Goal: Task Accomplishment & Management: Manage account settings

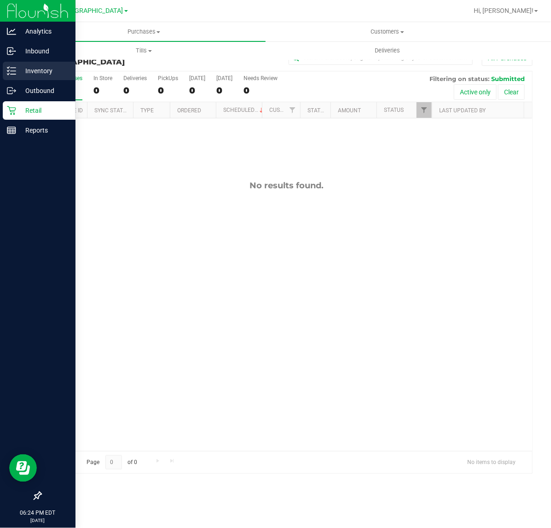
click at [28, 65] on p "Inventory" at bounding box center [43, 70] width 55 height 11
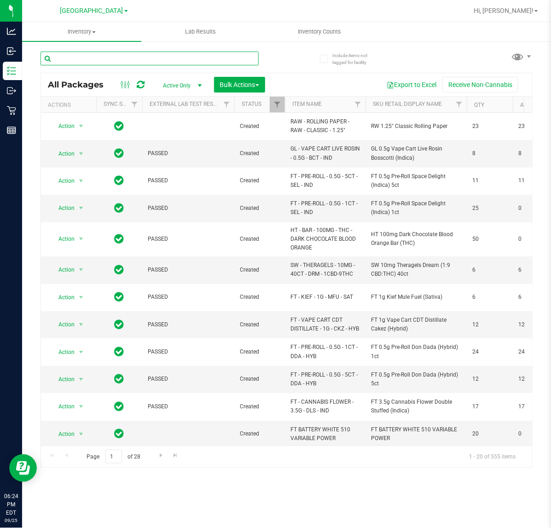
click at [174, 59] on input "text" at bounding box center [150, 59] width 218 height 14
type input "5373669177640813"
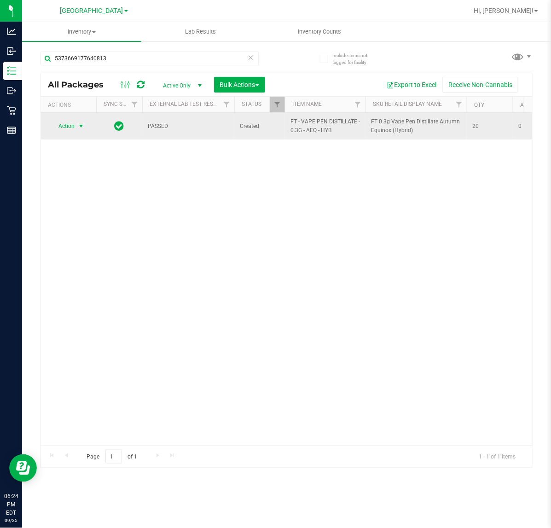
click at [81, 126] on span "select" at bounding box center [80, 125] width 7 height 7
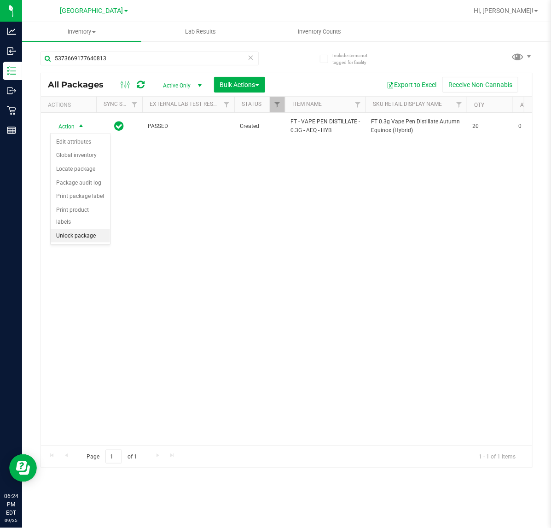
click at [77, 229] on li "Unlock package" at bounding box center [80, 236] width 59 height 14
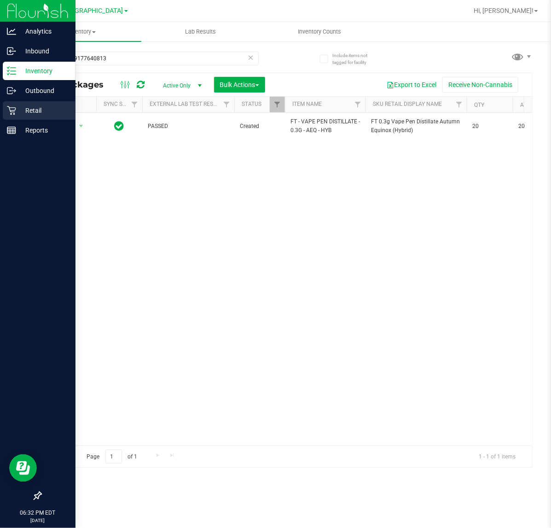
click at [17, 111] on p "Retail" at bounding box center [43, 110] width 55 height 11
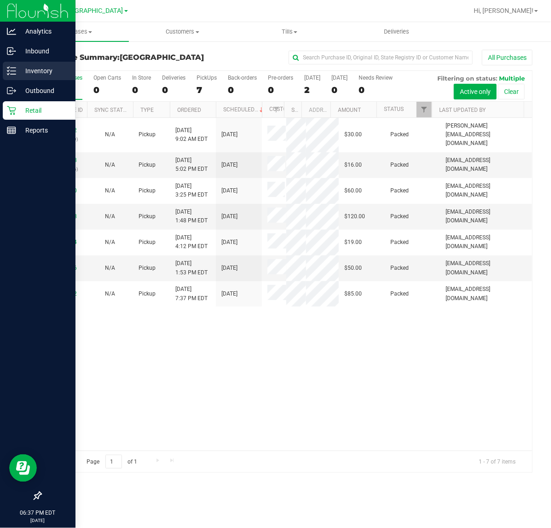
click at [4, 69] on div "Inventory" at bounding box center [39, 71] width 73 height 18
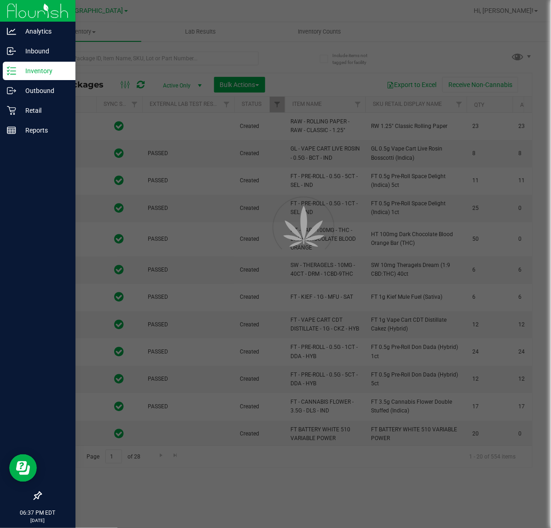
click at [325, 33] on div at bounding box center [275, 264] width 551 height 528
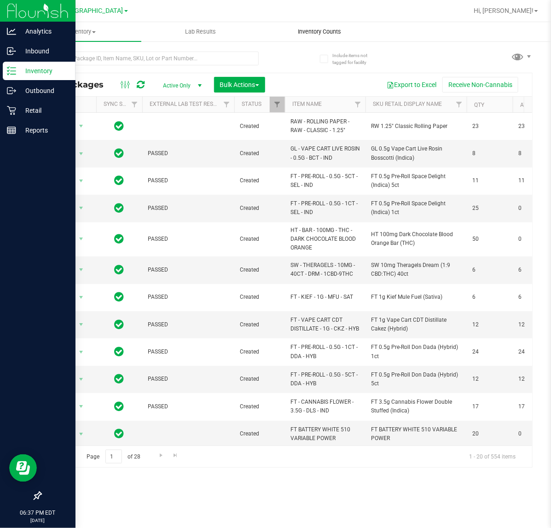
click at [321, 30] on span "Inventory Counts" at bounding box center [319, 32] width 68 height 8
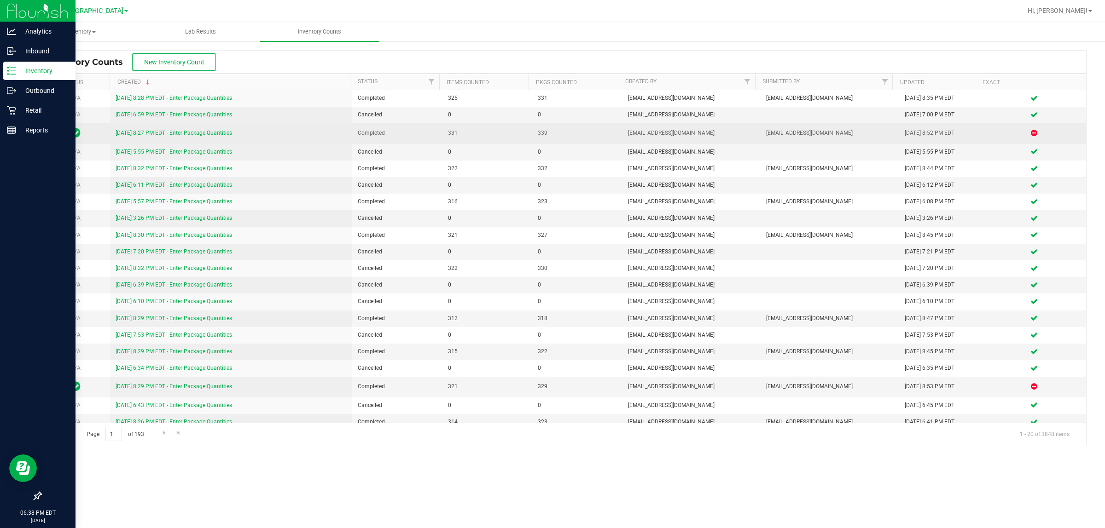
click at [150, 136] on link "[DATE] 8:27 PM EDT - Enter Package Quantities" at bounding box center [174, 133] width 116 height 6
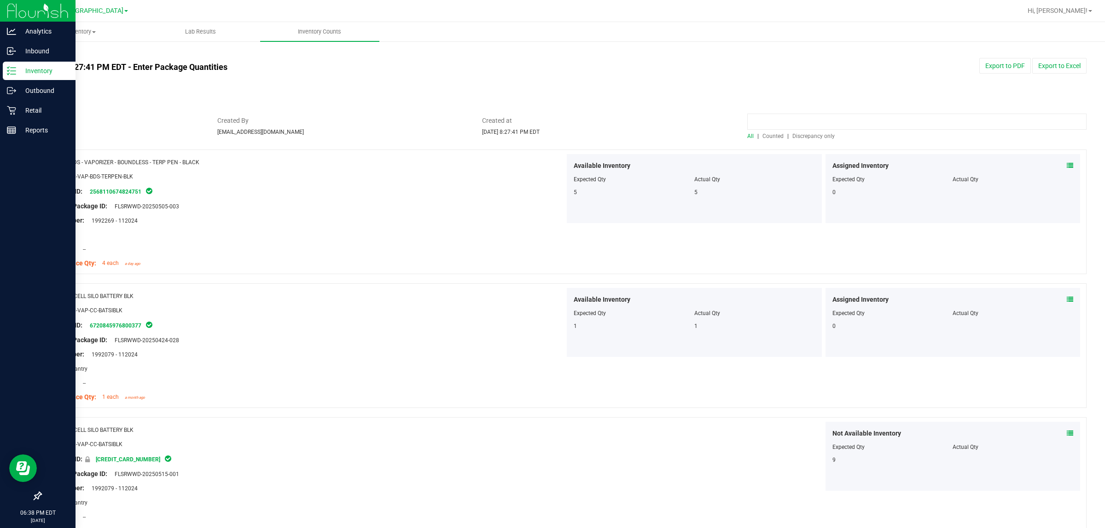
click at [551, 128] on input at bounding box center [916, 122] width 339 height 16
click at [551, 136] on span "Discrepancy only" at bounding box center [813, 136] width 42 height 6
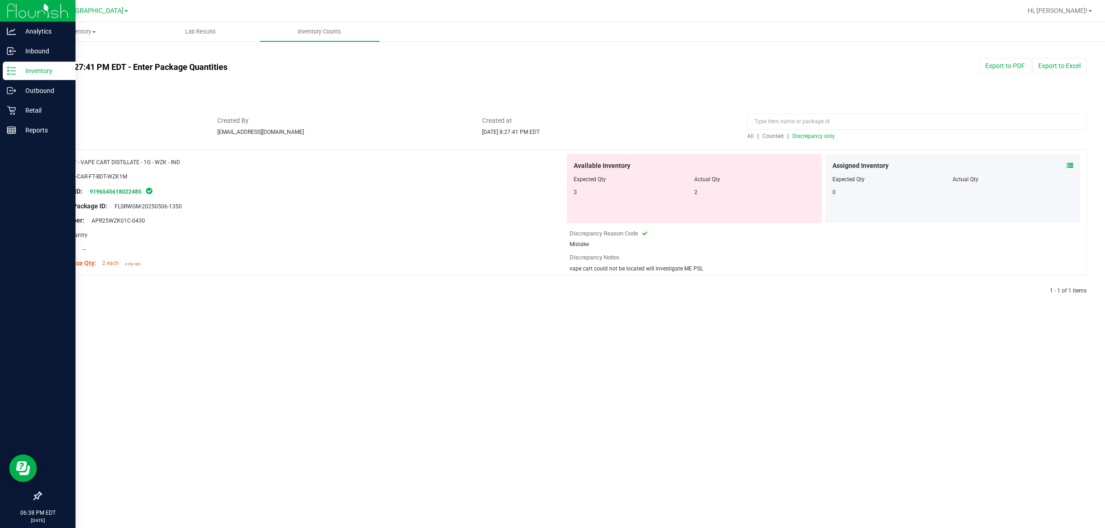
click at [30, 72] on p "Inventory" at bounding box center [43, 70] width 55 height 11
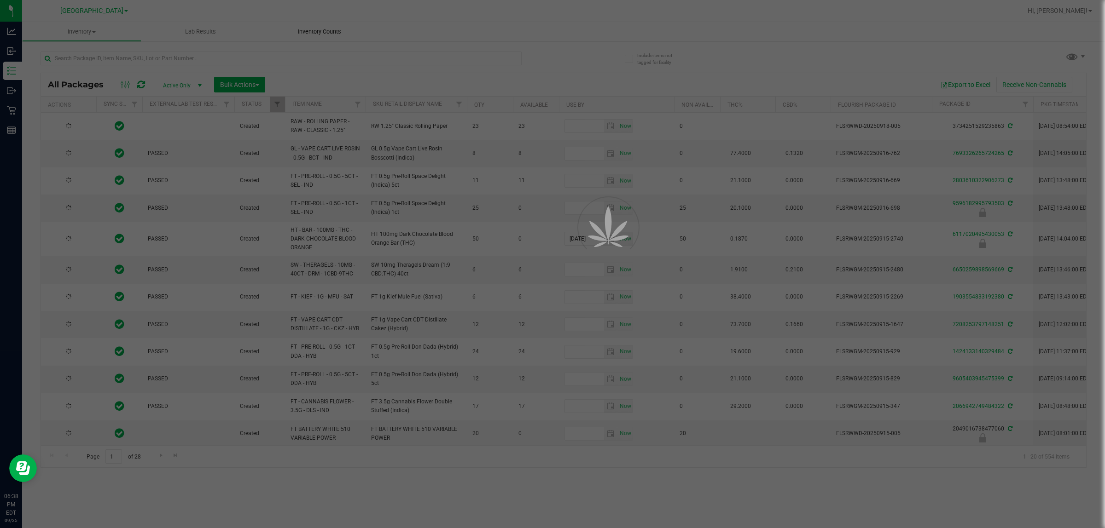
click at [316, 31] on div at bounding box center [552, 264] width 1105 height 528
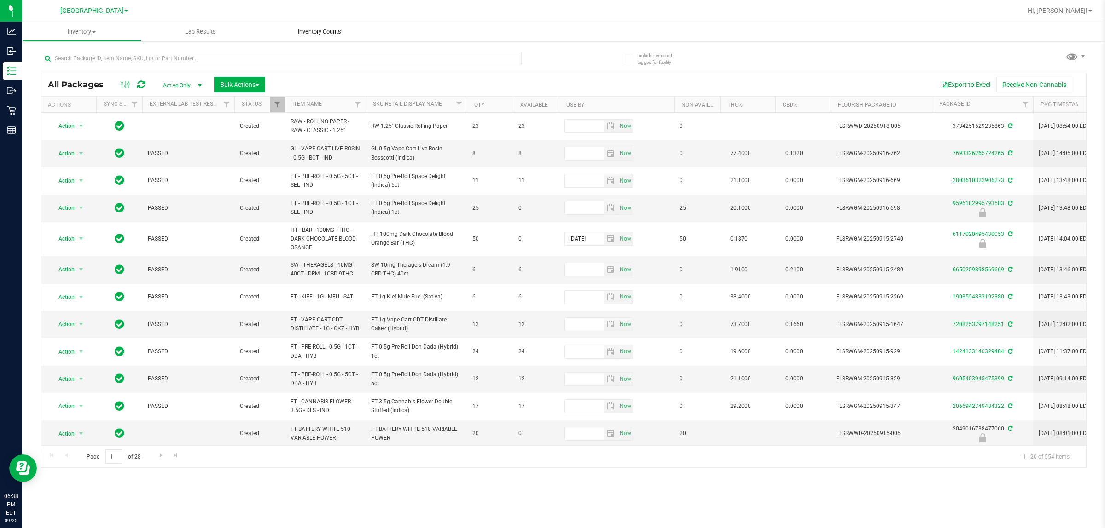
click at [313, 31] on span "Inventory Counts" at bounding box center [319, 32] width 68 height 8
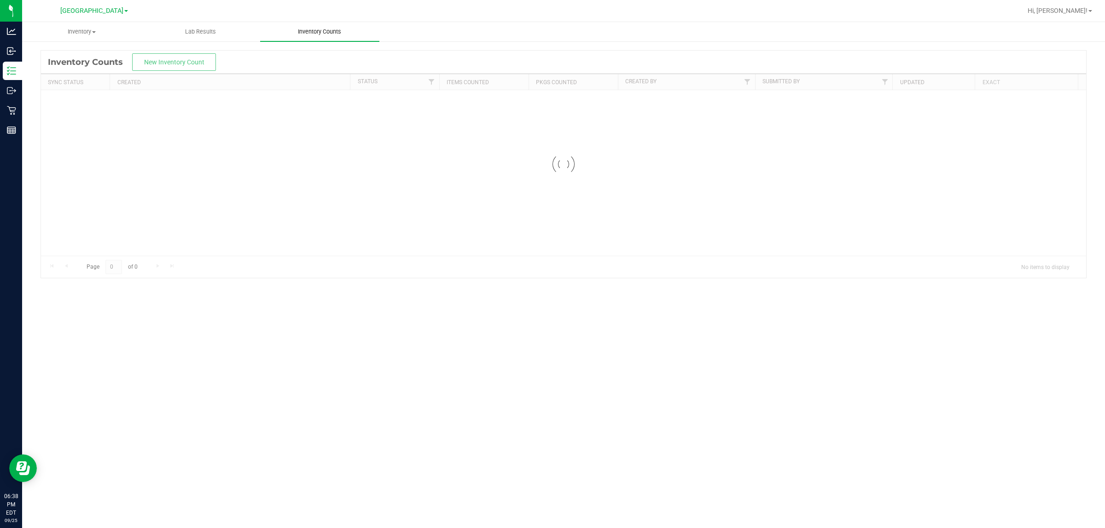
click at [313, 31] on span "Inventory Counts" at bounding box center [319, 32] width 68 height 8
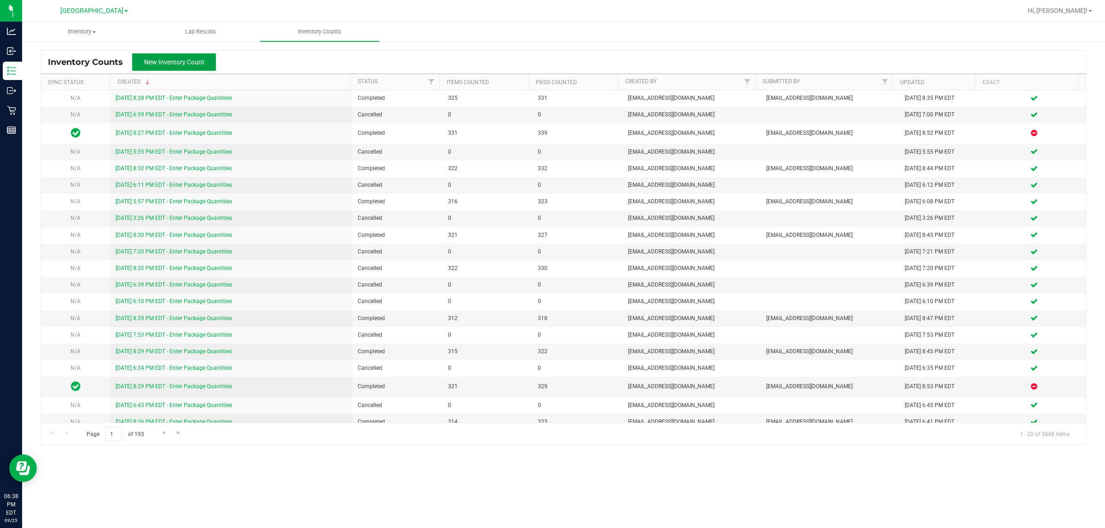
click at [165, 58] on button "New Inventory Count" at bounding box center [174, 61] width 84 height 17
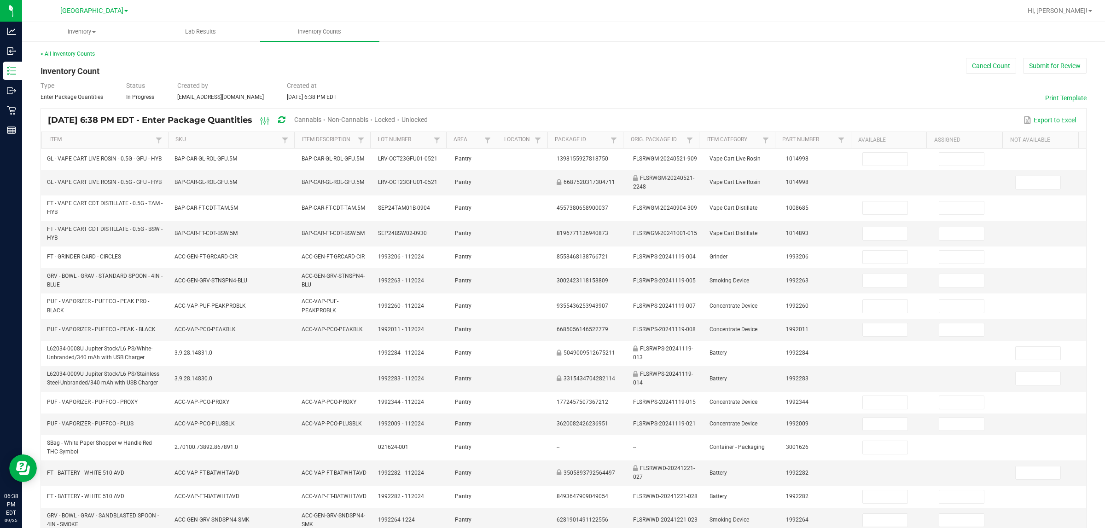
click at [321, 116] on span "Cannabis" at bounding box center [307, 119] width 27 height 7
click at [428, 120] on span "Unlocked" at bounding box center [415, 119] width 26 height 7
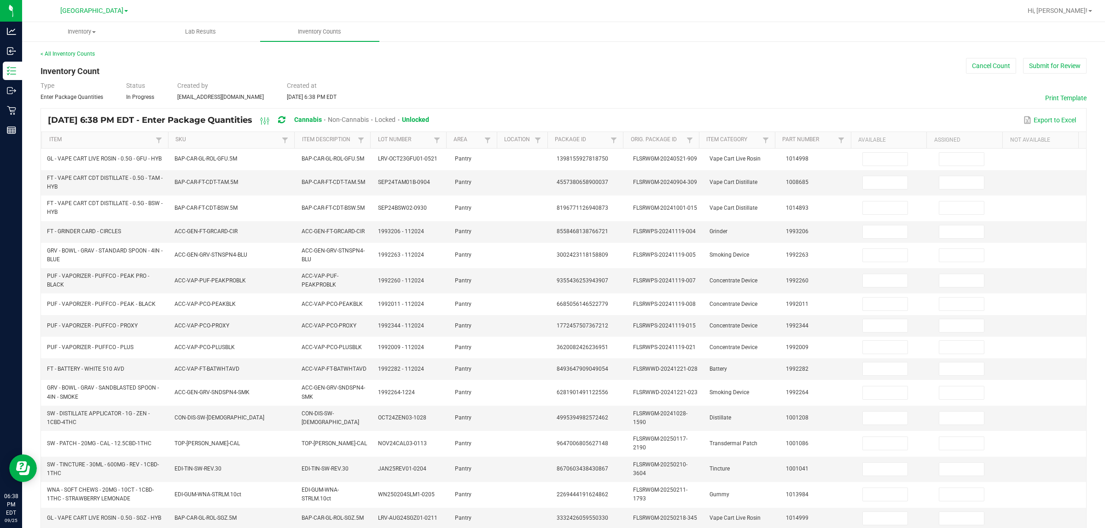
click at [96, 145] on th "Item" at bounding box center [104, 140] width 127 height 17
click at [95, 138] on link "Item" at bounding box center [101, 139] width 104 height 7
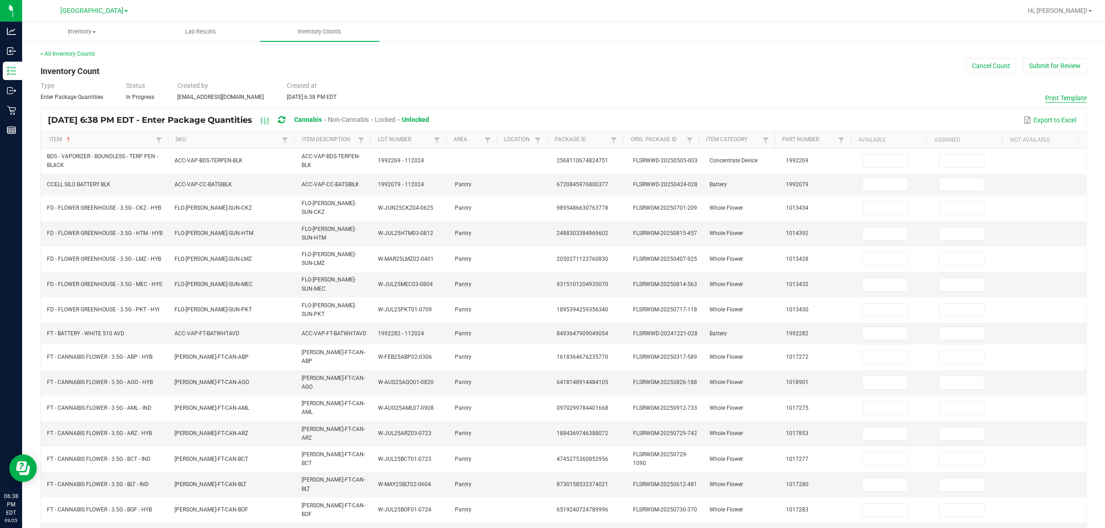
click at [551, 98] on button "Print Template" at bounding box center [1065, 97] width 41 height 9
click at [551, 65] on button "Cancel Count" at bounding box center [991, 66] width 50 height 16
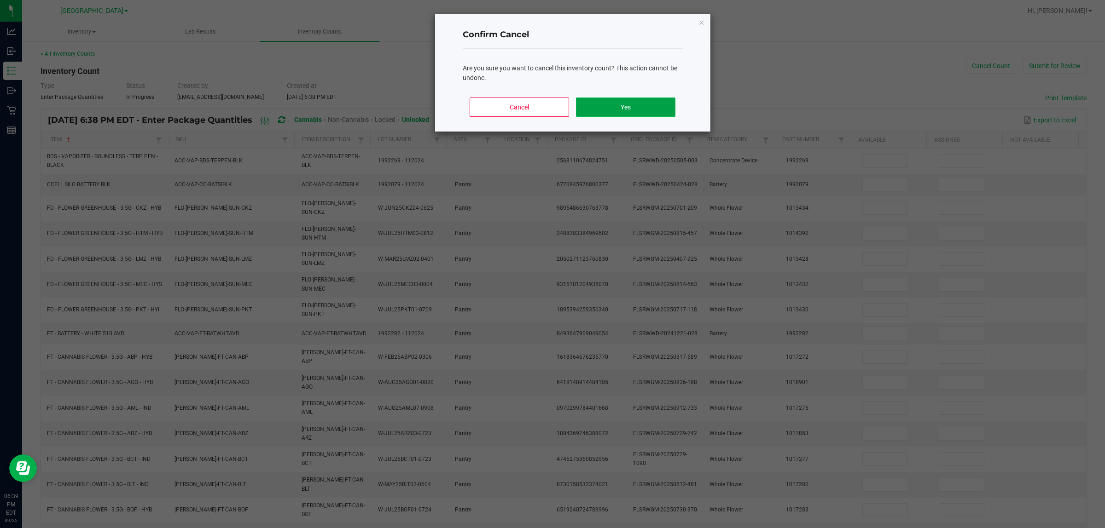
click at [551, 102] on button "Yes" at bounding box center [625, 107] width 99 height 19
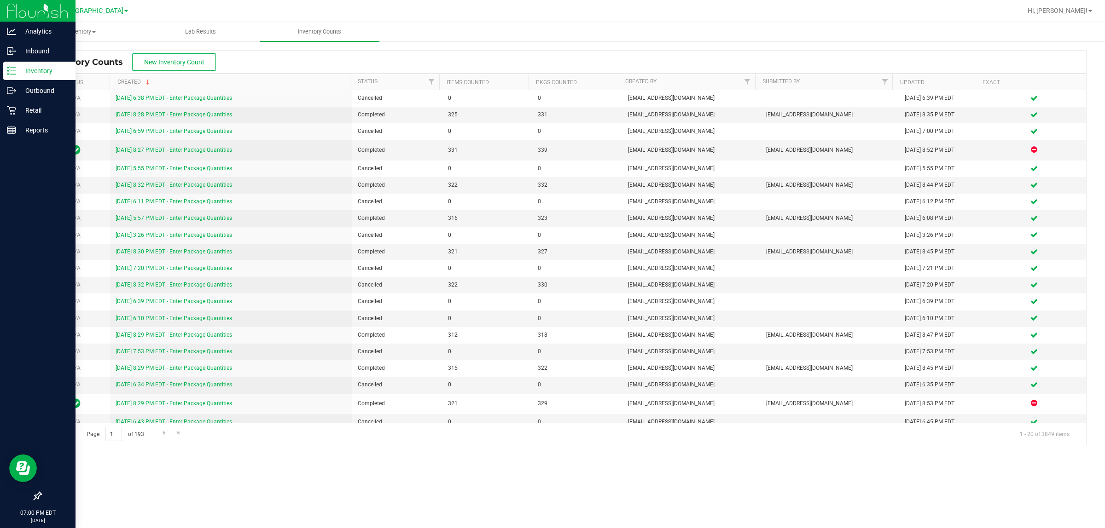
click at [41, 68] on p "Inventory" at bounding box center [43, 70] width 55 height 11
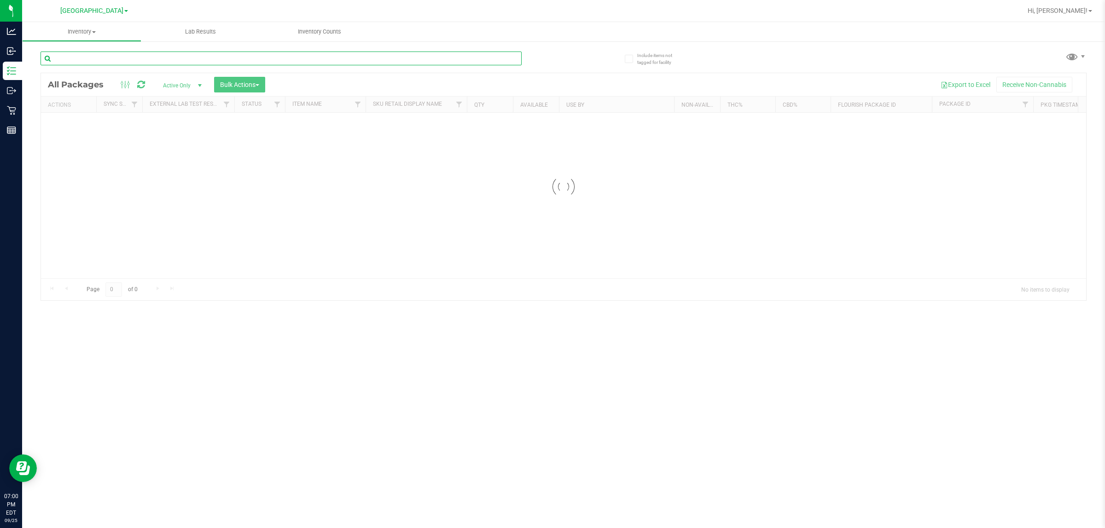
click at [202, 62] on input "text" at bounding box center [281, 59] width 481 height 14
type input "1566193848023683"
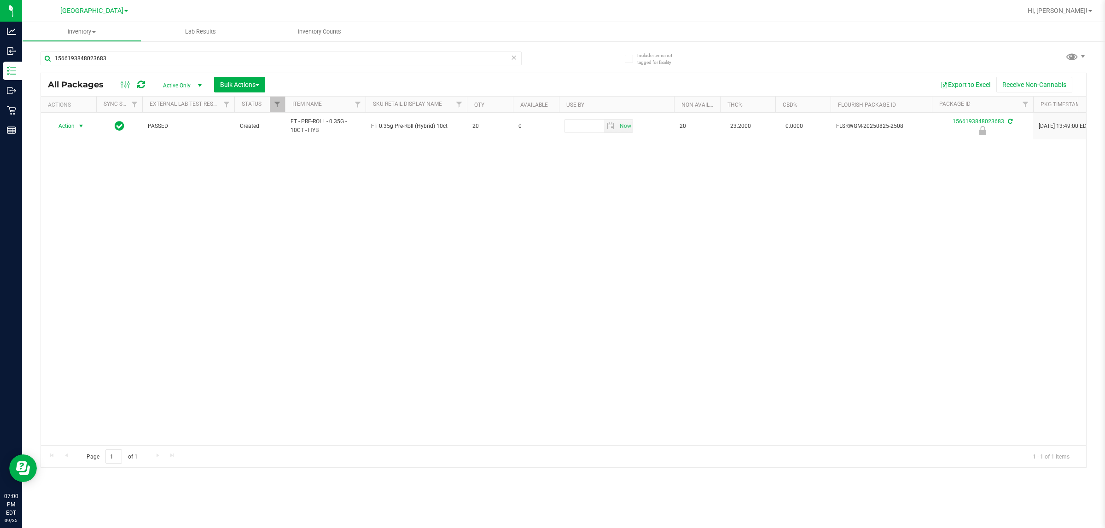
click at [40, 128] on div "Include items not tagged for facility 1566193848023683 All Packages Active Only…" at bounding box center [563, 181] width 1083 height 281
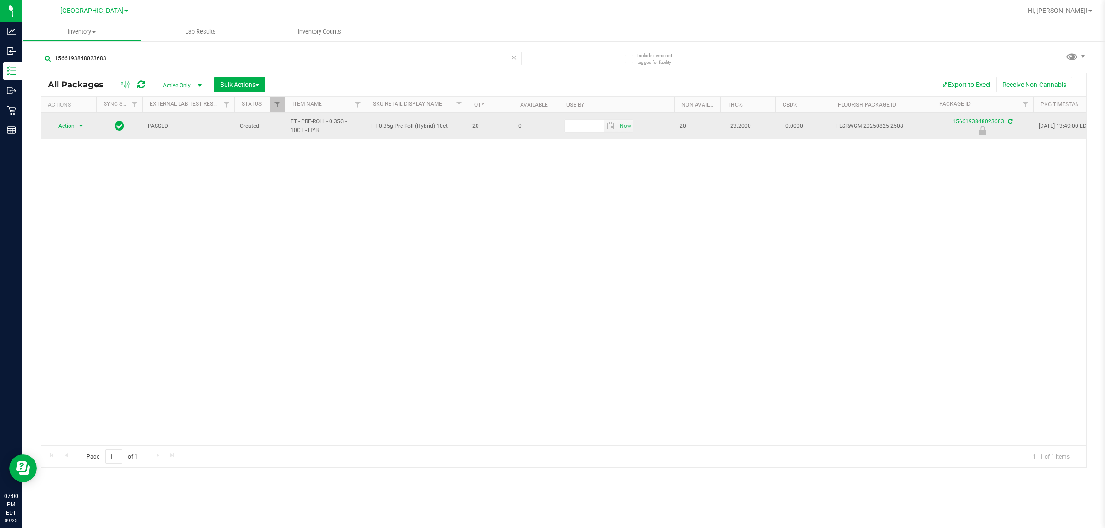
click at [65, 128] on span "Action" at bounding box center [62, 126] width 25 height 13
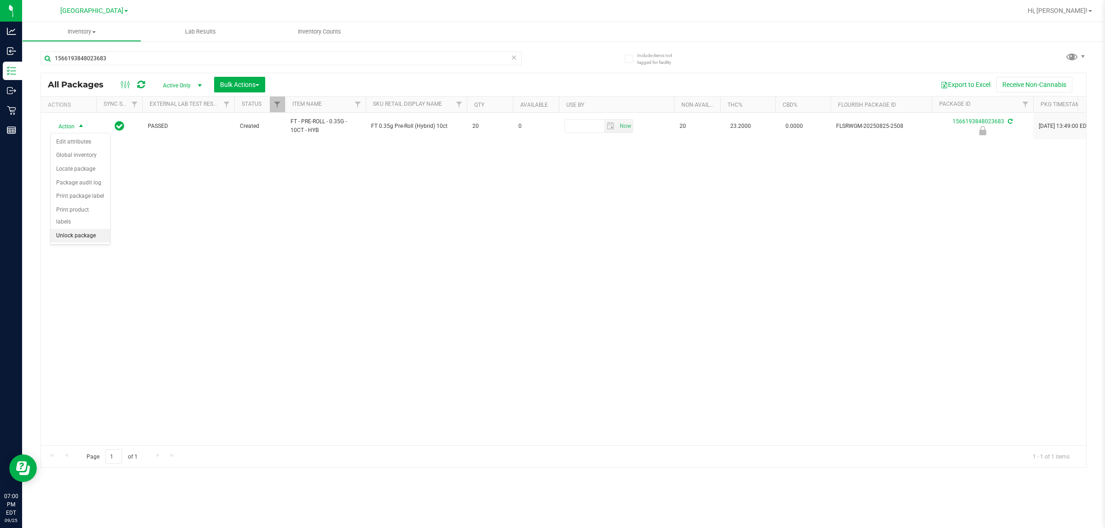
click at [77, 229] on li "Unlock package" at bounding box center [80, 236] width 59 height 14
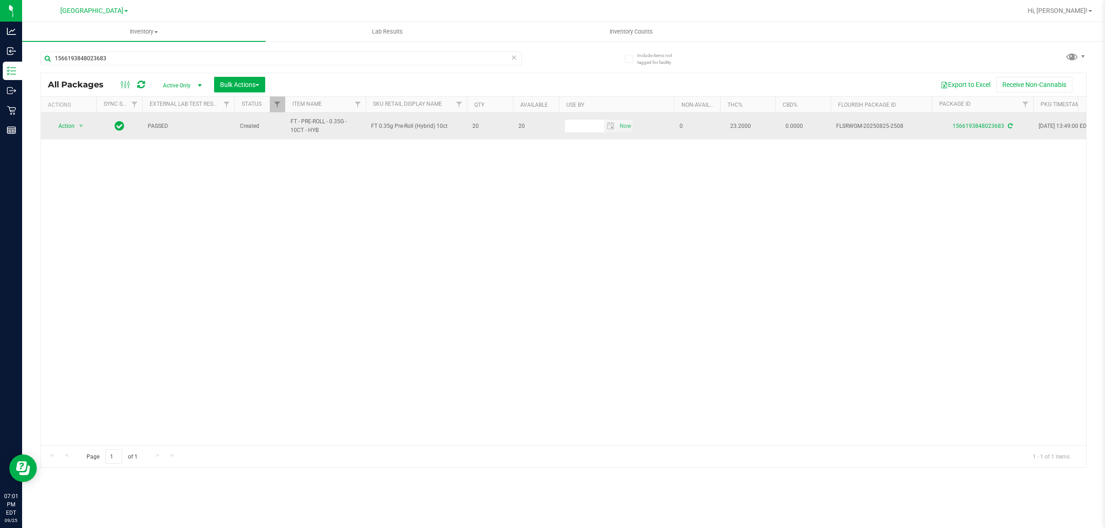
click at [307, 128] on span "FT - PRE-ROLL - 0.35G - 10CT - HYB" at bounding box center [325, 125] width 70 height 17
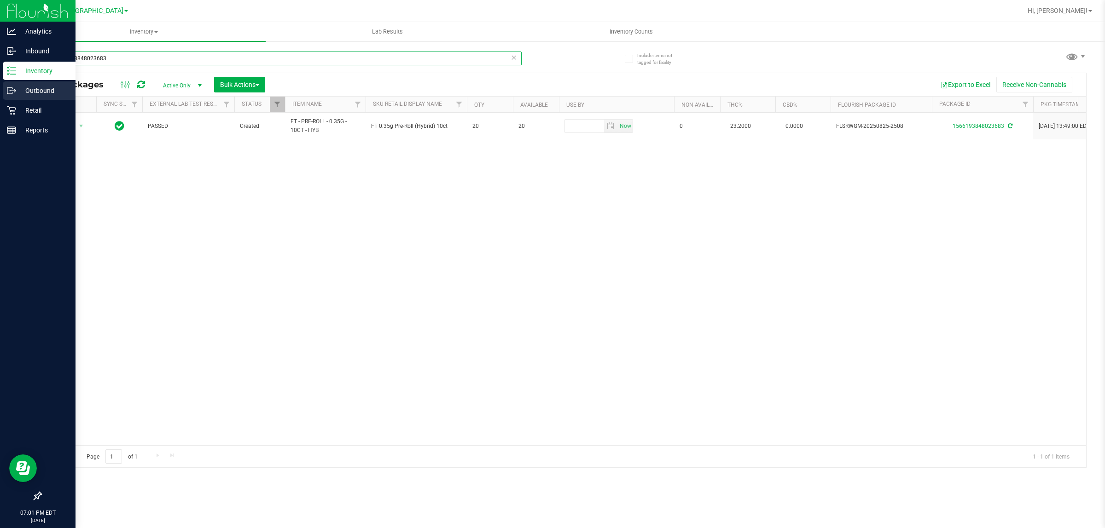
drag, startPoint x: 177, startPoint y: 52, endPoint x: 21, endPoint y: 83, distance: 159.6
click at [0, 70] on div "Analytics Inbound Inventory Outbound Retail Reports 07:01 PM EDT [DATE] 09/[GEO…" at bounding box center [552, 264] width 1105 height 528
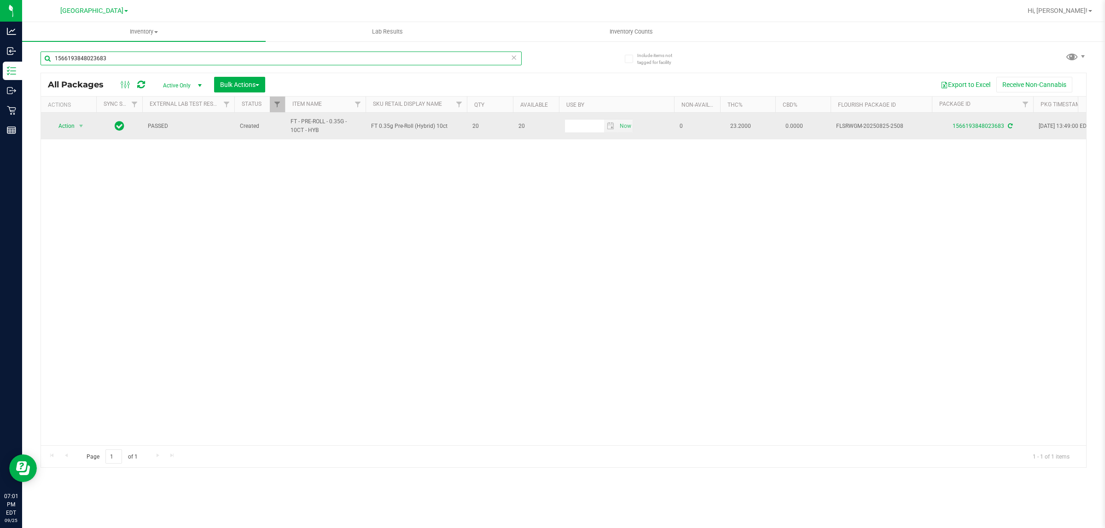
paste input "FT - PRE-ROLL - 0.35G - 10CT - HYB"
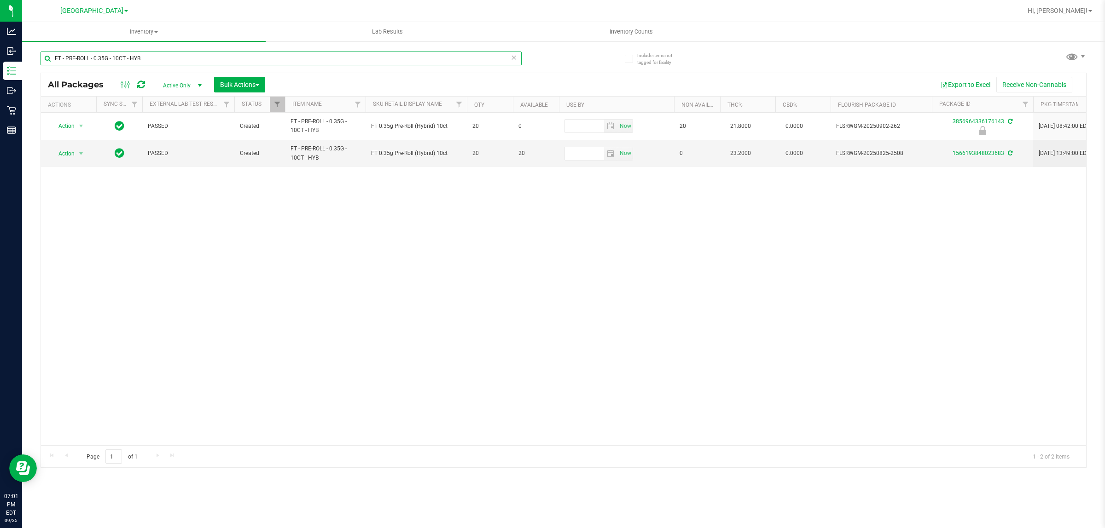
type input "FT - PRE-ROLL - 0.35G - 10CT - HYB"
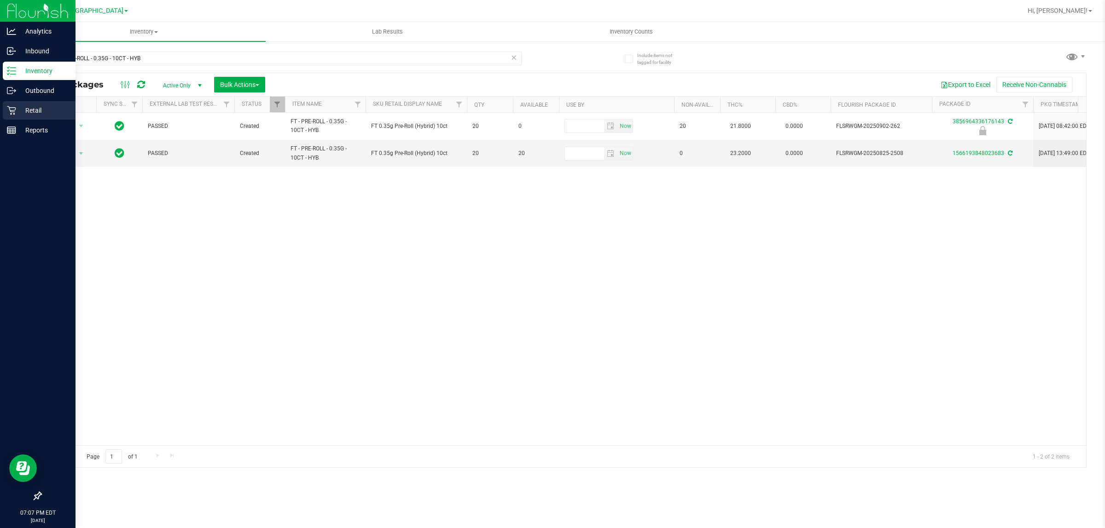
click at [12, 116] on div "Retail" at bounding box center [39, 110] width 73 height 18
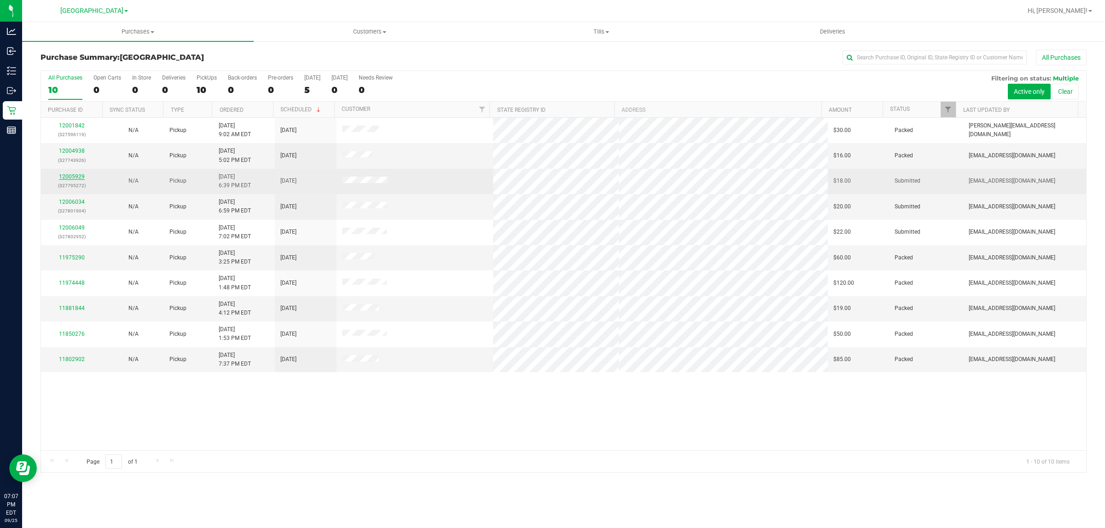
click at [79, 176] on link "12005929" at bounding box center [72, 177] width 26 height 6
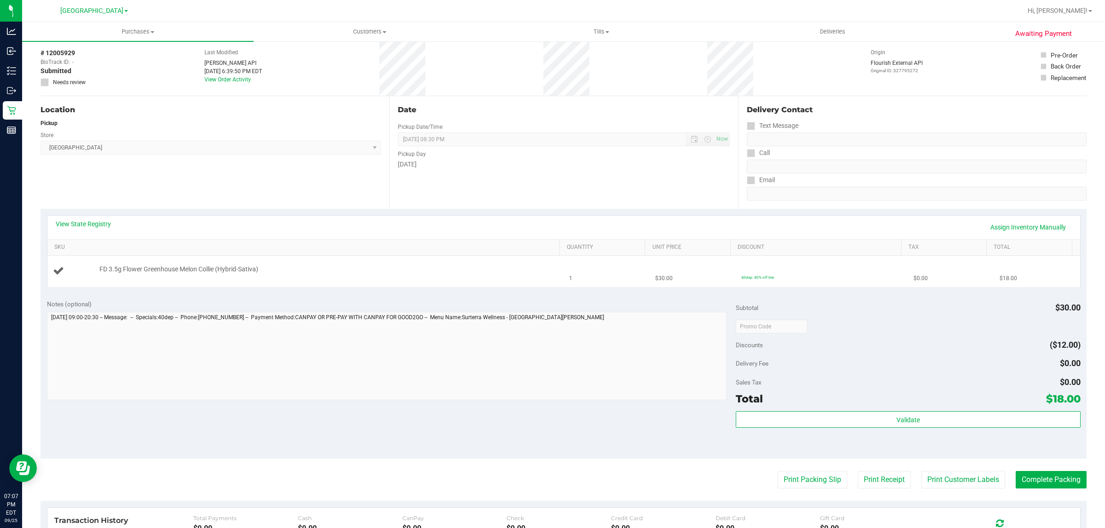
scroll to position [58, 0]
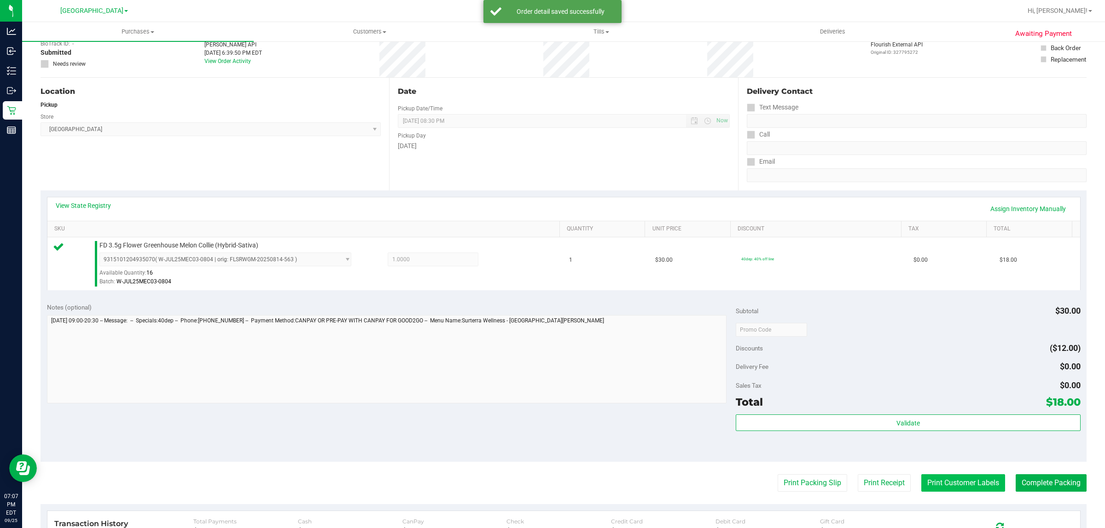
click at [551, 484] on button "Print Customer Labels" at bounding box center [963, 483] width 84 height 17
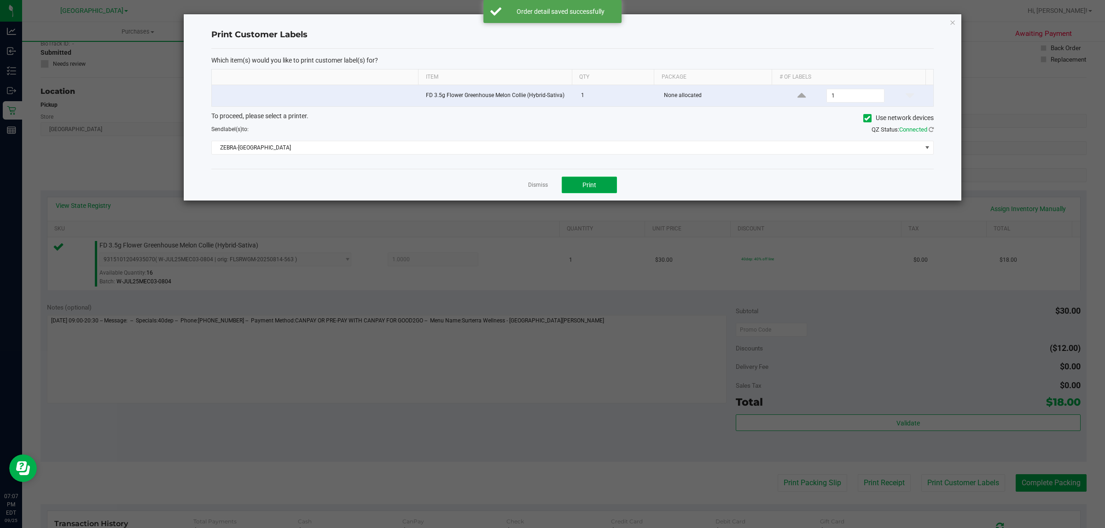
click at [551, 191] on button "Print" at bounding box center [589, 185] width 55 height 17
click at [551, 186] on span "Print" at bounding box center [589, 184] width 14 height 7
click at [537, 186] on link "Dismiss" at bounding box center [538, 185] width 20 height 8
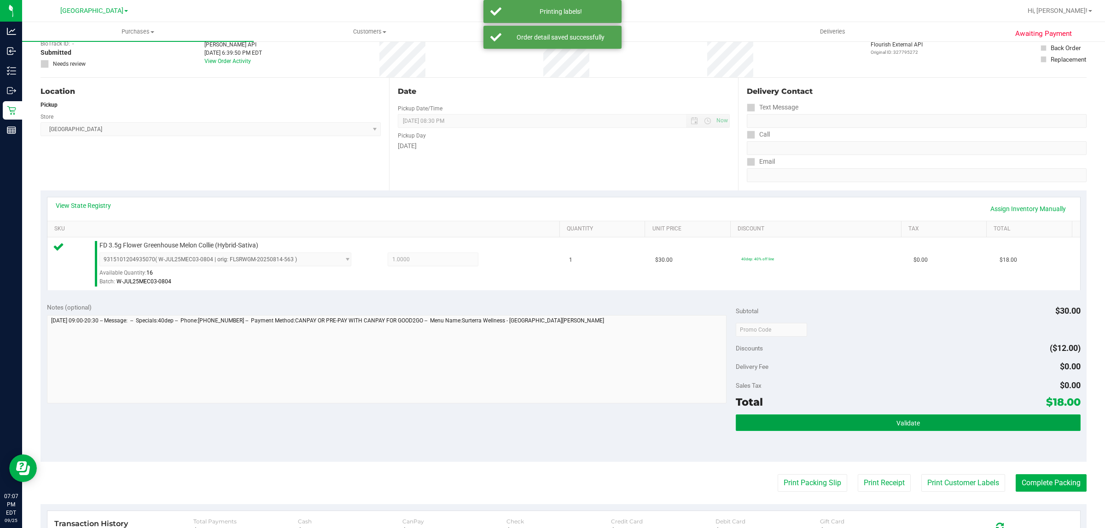
click at [551, 429] on button "Validate" at bounding box center [908, 423] width 344 height 17
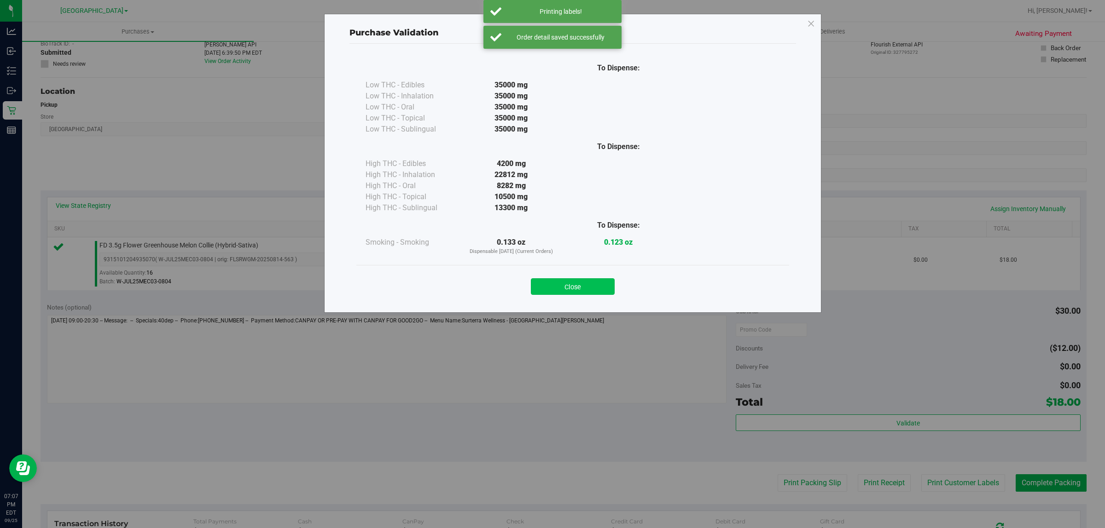
click at [551, 279] on button "Close" at bounding box center [573, 287] width 84 height 17
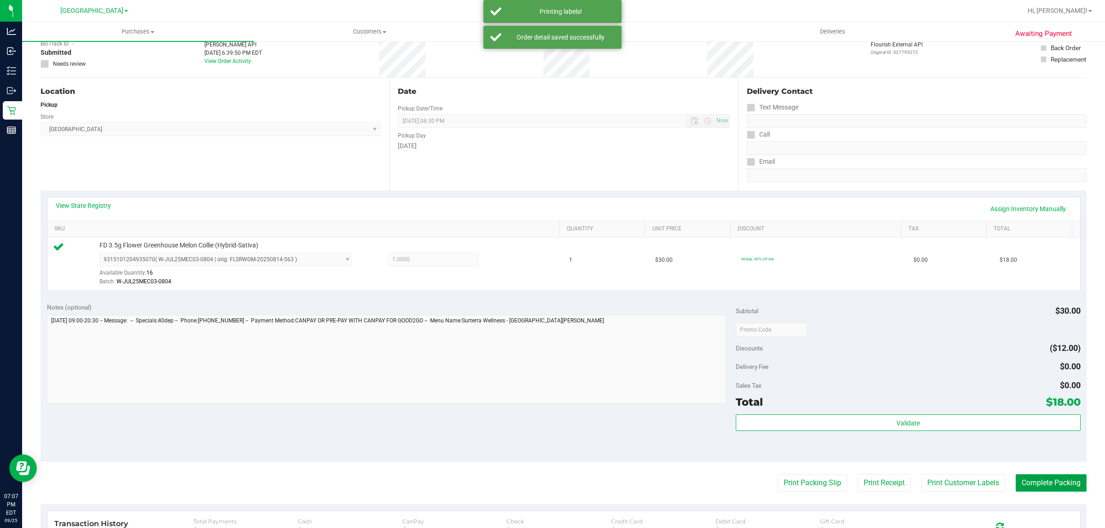
click at [551, 486] on button "Complete Packing" at bounding box center [1051, 483] width 71 height 17
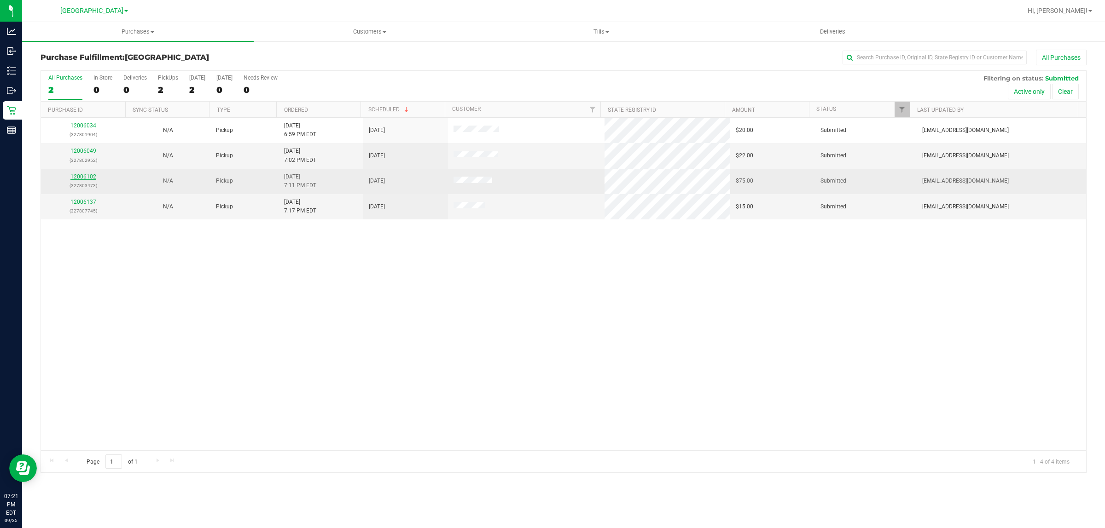
click at [90, 180] on link "12006102" at bounding box center [83, 177] width 26 height 6
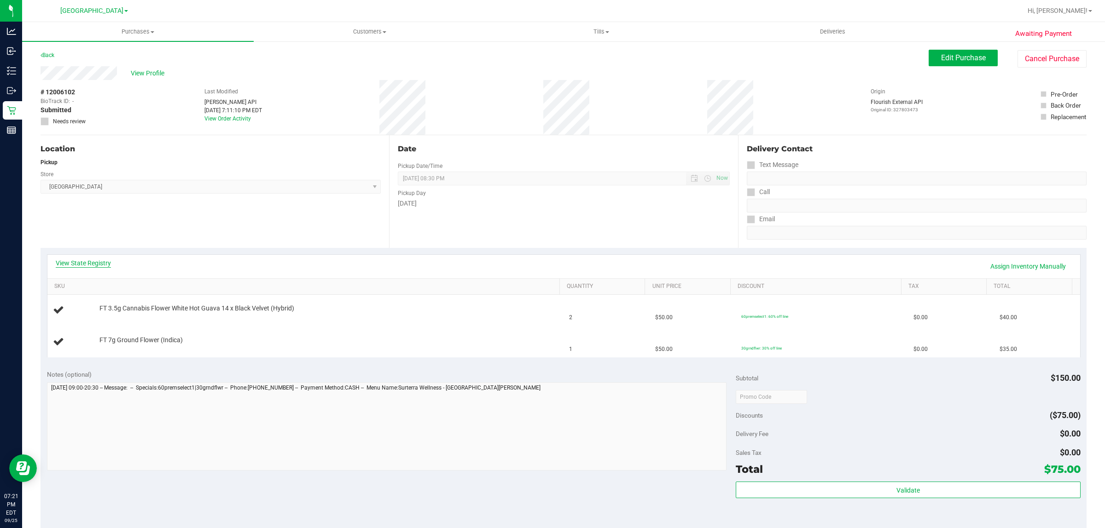
click at [81, 261] on link "View State Registry" at bounding box center [83, 263] width 55 height 9
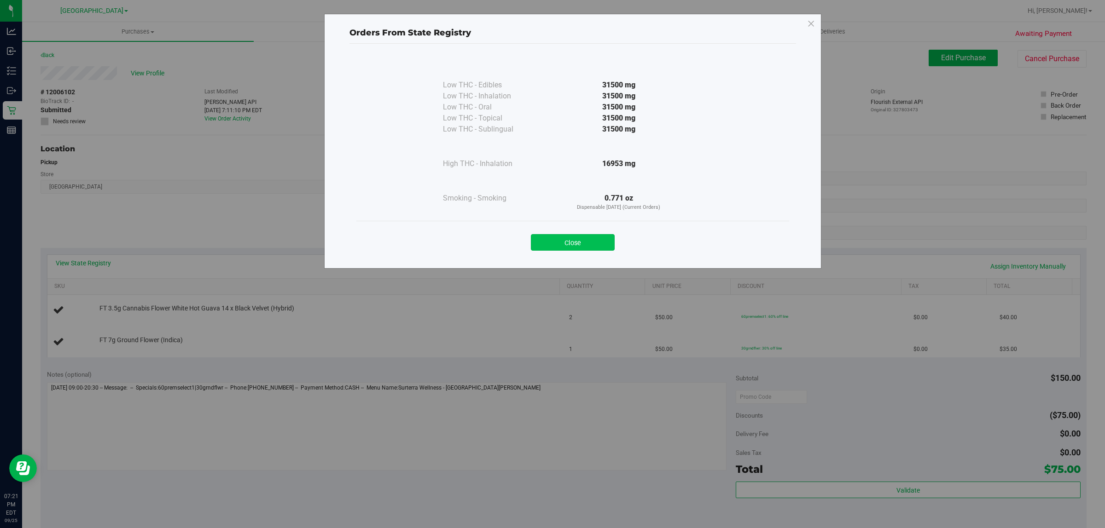
click at [551, 240] on button "Close" at bounding box center [573, 242] width 84 height 17
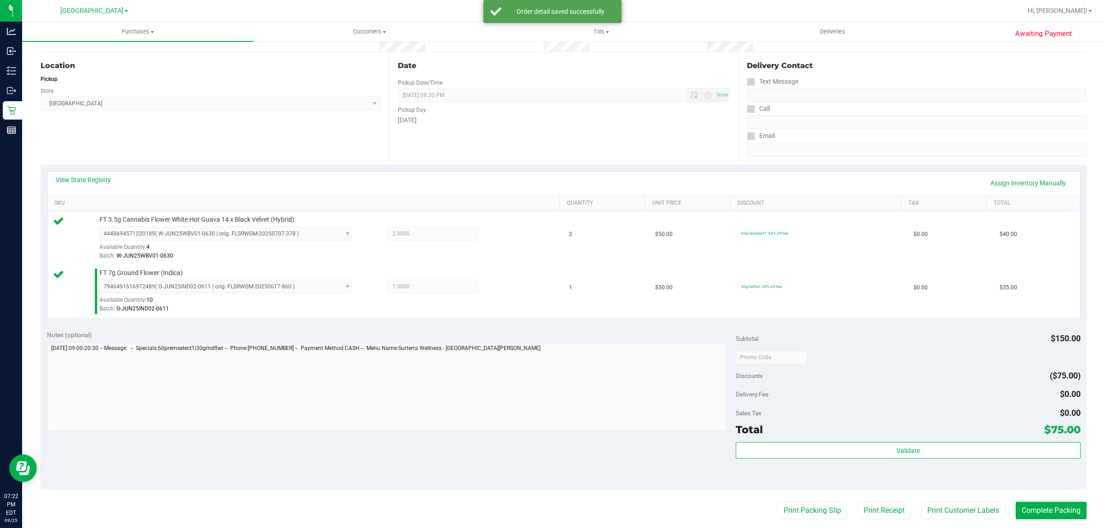
scroll to position [131, 0]
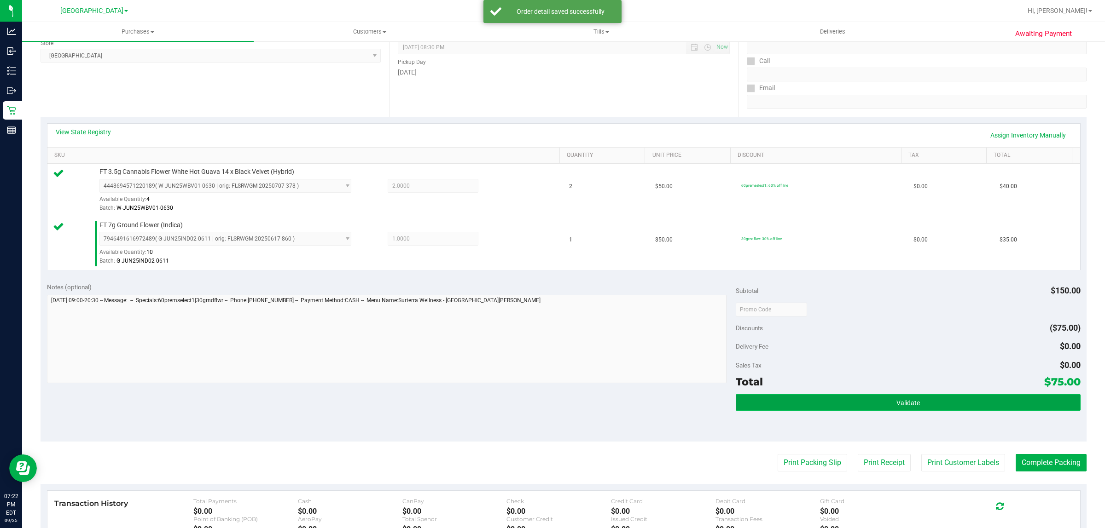
click at [551, 398] on button "Validate" at bounding box center [908, 403] width 344 height 17
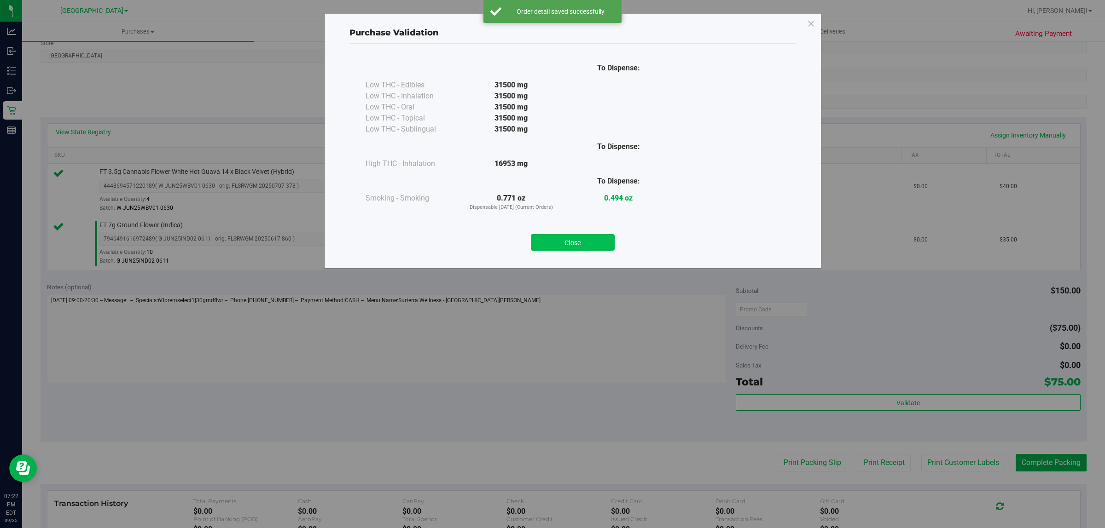
click at [551, 247] on button "Close" at bounding box center [573, 242] width 84 height 17
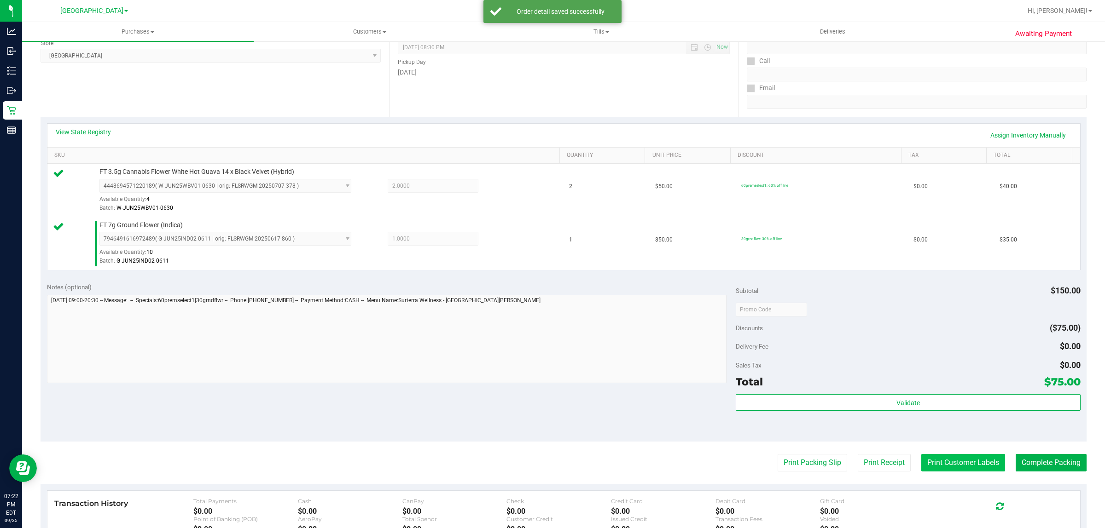
click at [551, 472] on button "Print Customer Labels" at bounding box center [963, 462] width 84 height 17
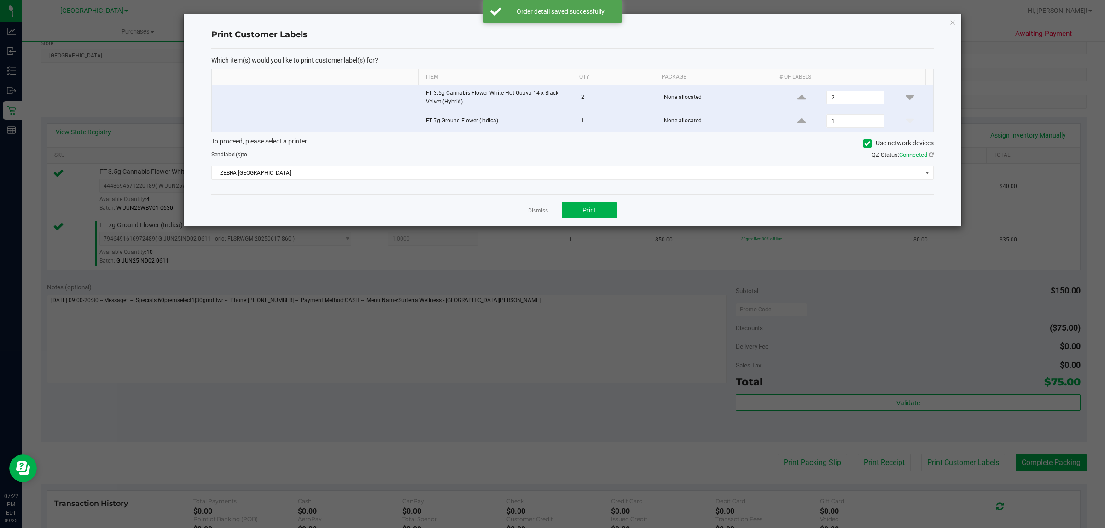
click at [551, 231] on ngb-modal-window "Print Customer Labels Which item(s) would you like to print customer label(s) f…" at bounding box center [556, 264] width 1112 height 528
click at [551, 214] on button "Print" at bounding box center [589, 210] width 55 height 17
click at [533, 212] on link "Dismiss" at bounding box center [538, 211] width 20 height 8
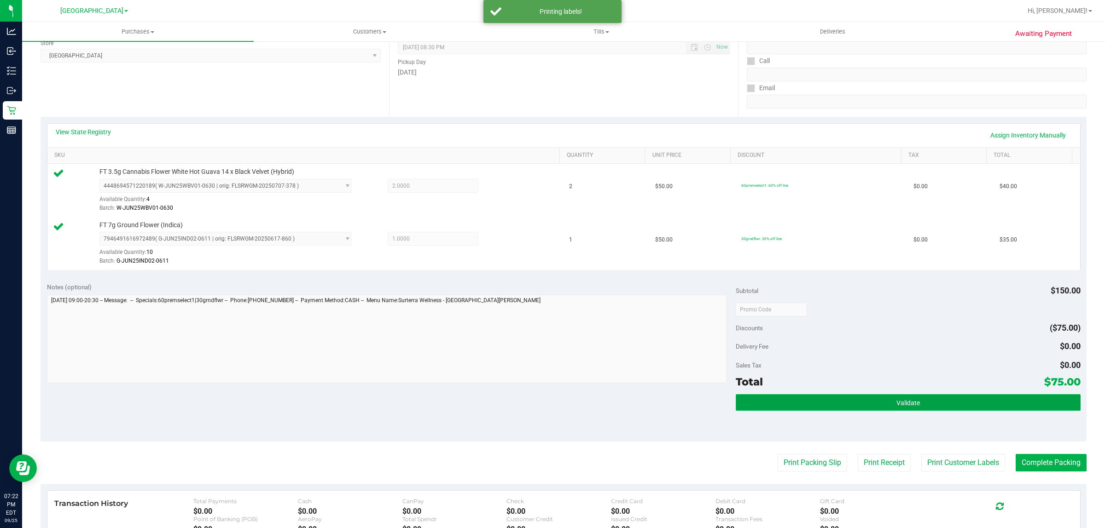
click at [551, 406] on button "Validate" at bounding box center [908, 403] width 344 height 17
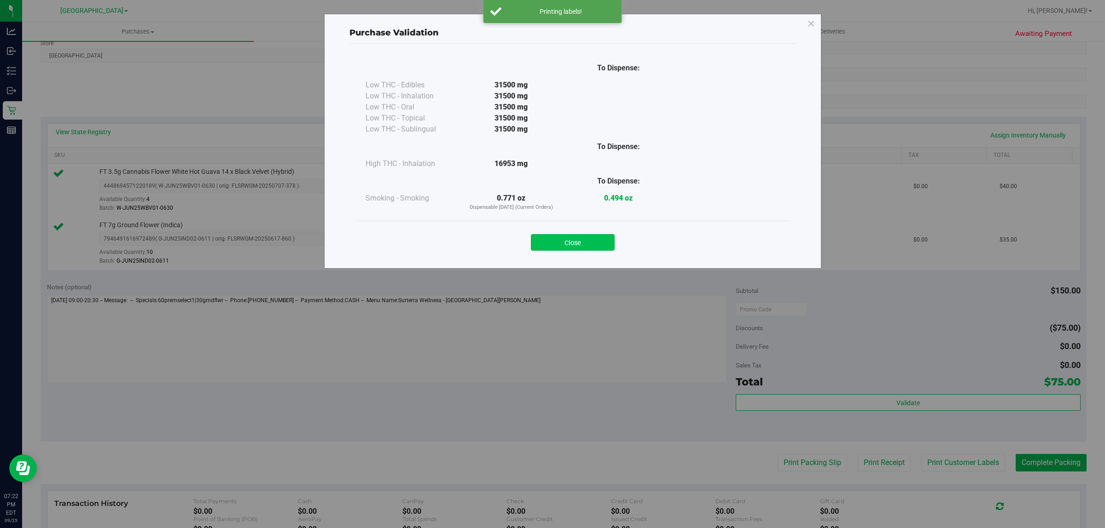
click at [551, 243] on button "Close" at bounding box center [573, 242] width 84 height 17
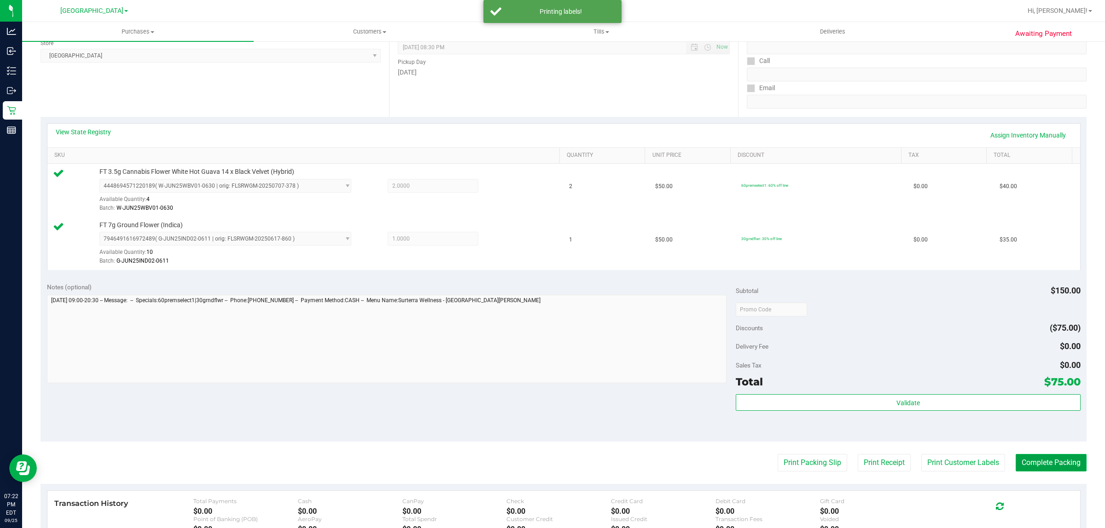
click at [551, 469] on button "Complete Packing" at bounding box center [1051, 462] width 71 height 17
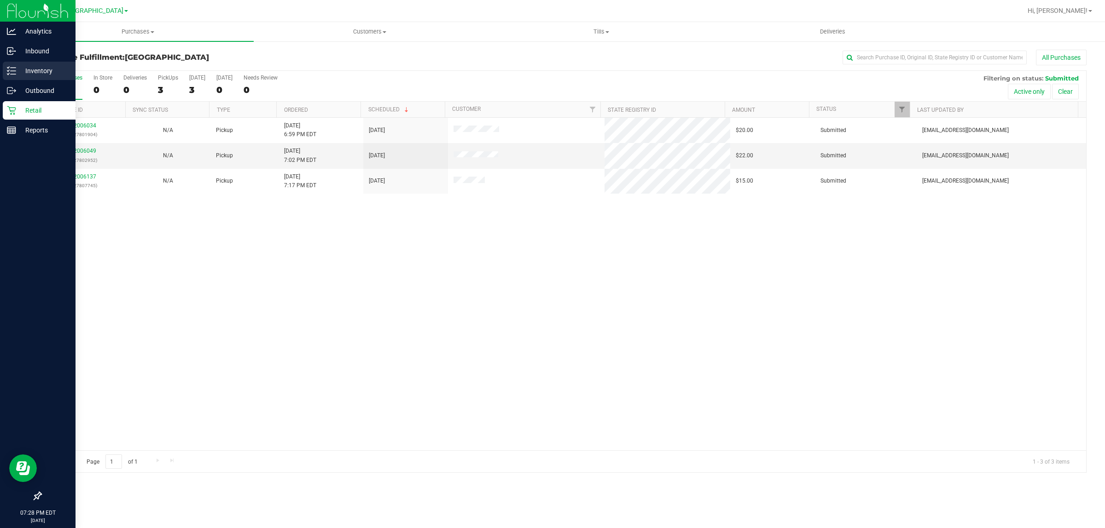
click at [10, 72] on icon at bounding box center [11, 70] width 9 height 9
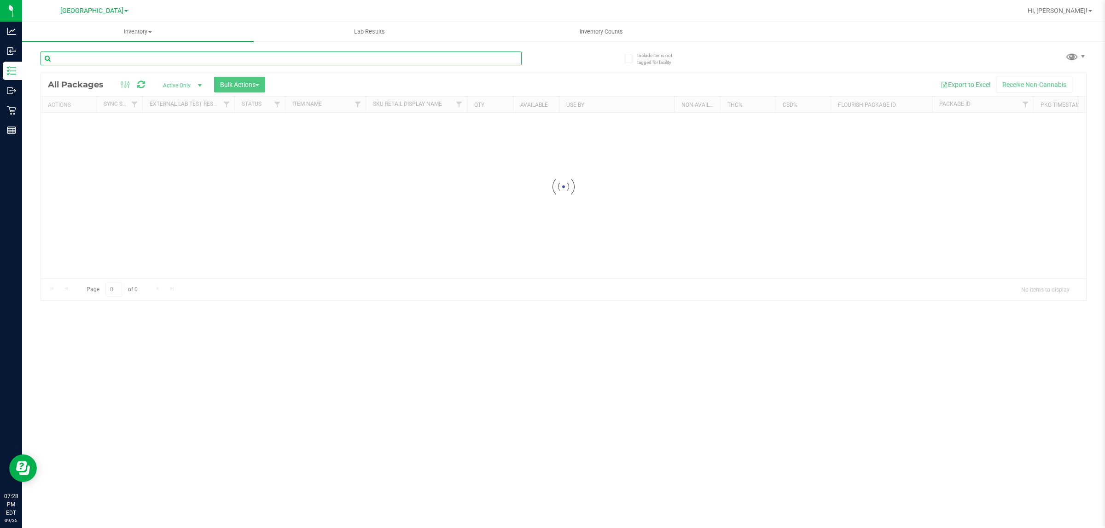
click at [129, 54] on input "text" at bounding box center [281, 59] width 481 height 14
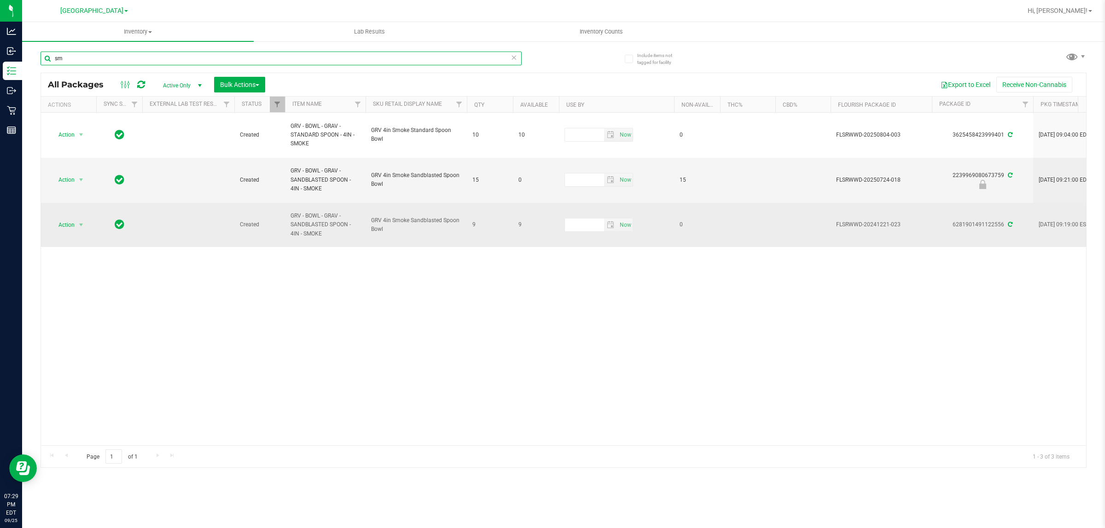
type input "s"
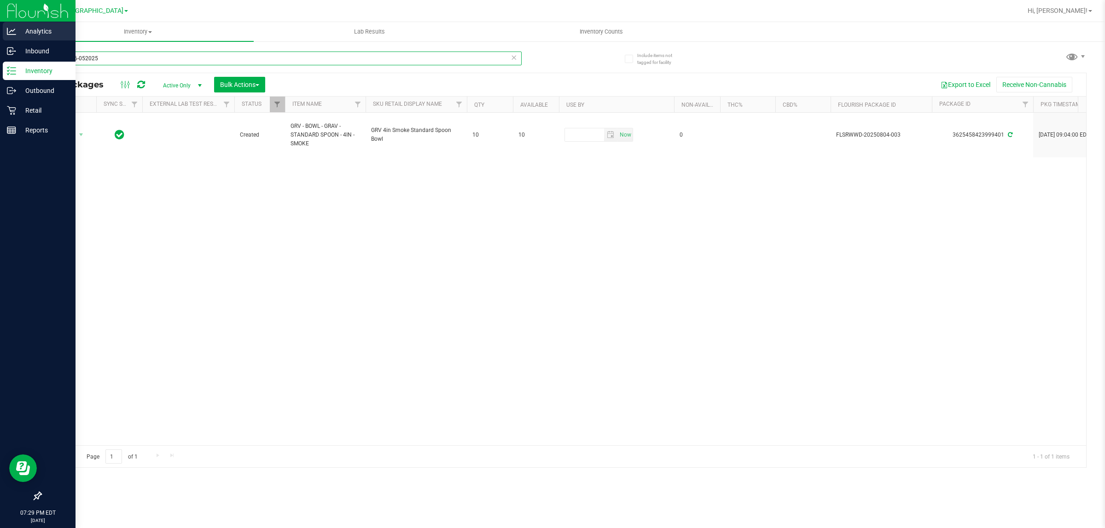
drag, startPoint x: 133, startPoint y: 52, endPoint x: 0, endPoint y: 25, distance: 135.1
click at [0, 44] on div "Analytics Inbound Inventory Outbound Retail Reports 07:29 PM EDT [DATE] 09/[GEO…" at bounding box center [552, 264] width 1105 height 528
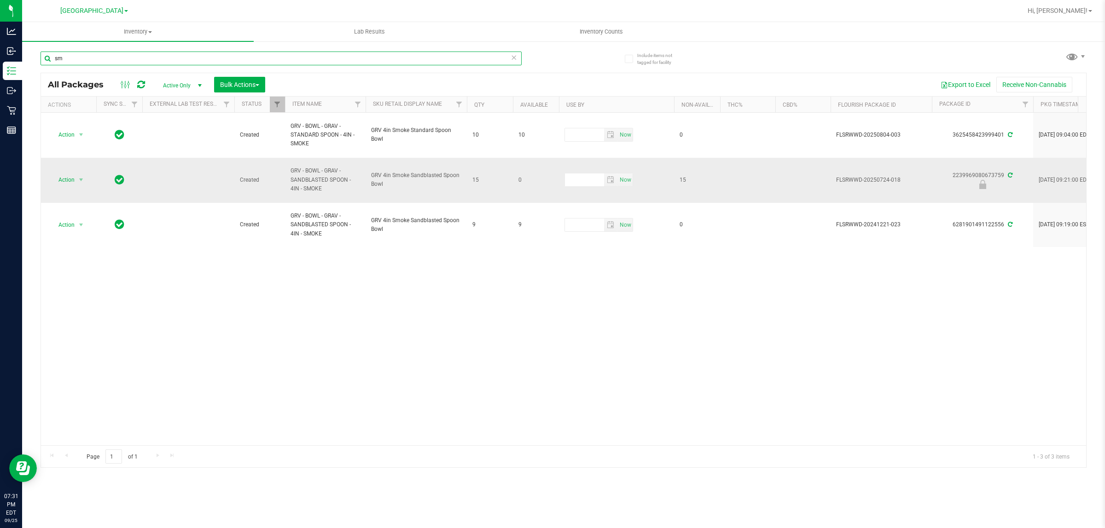
type input "s"
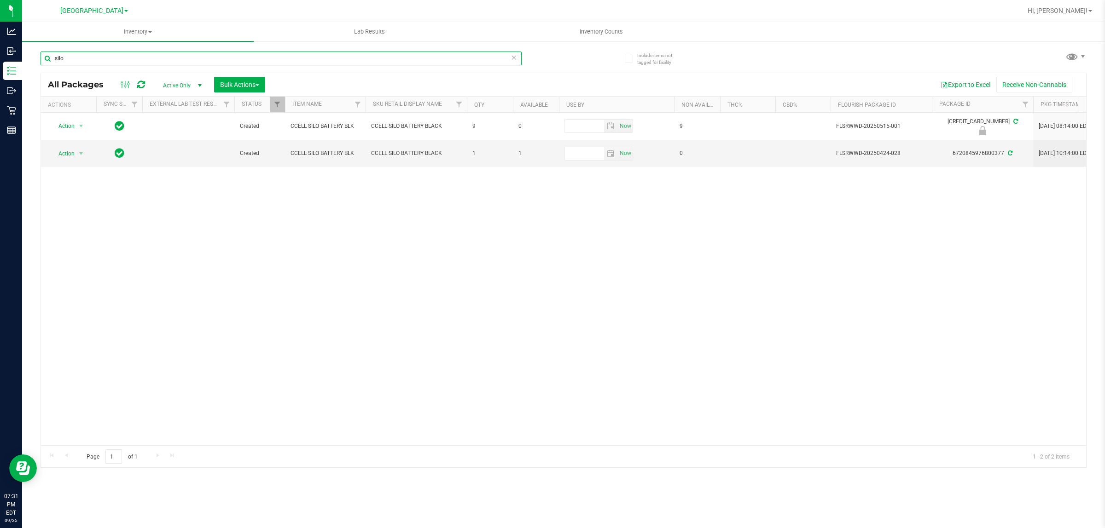
click at [163, 61] on input "silo" at bounding box center [281, 59] width 481 height 14
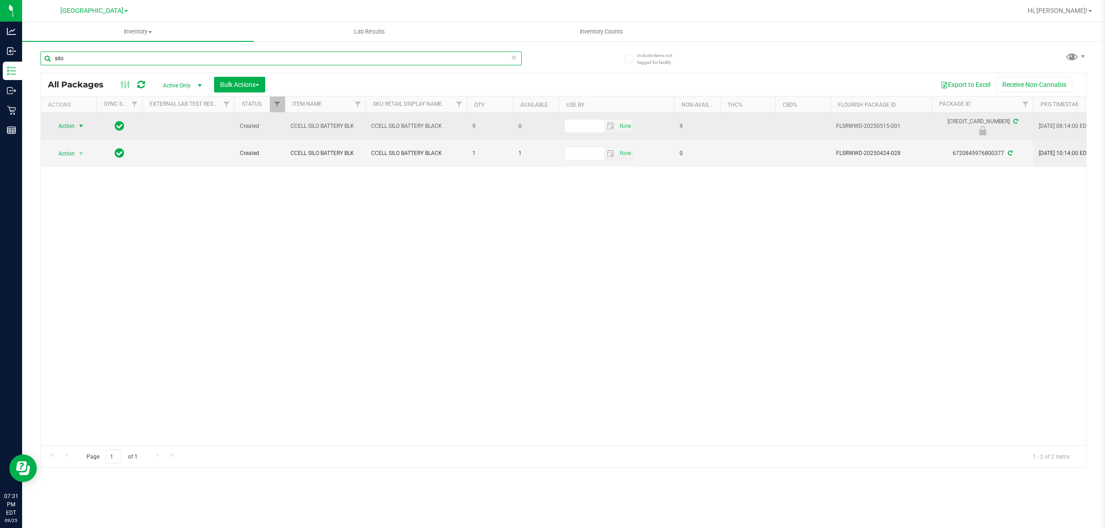
type input "silo"
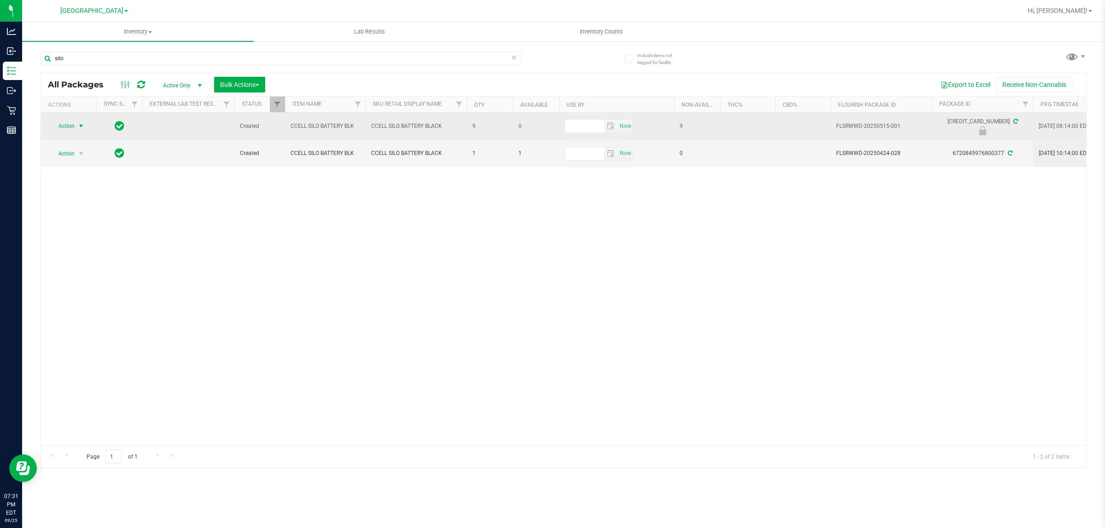
click at [69, 124] on span "Action" at bounding box center [62, 126] width 25 height 13
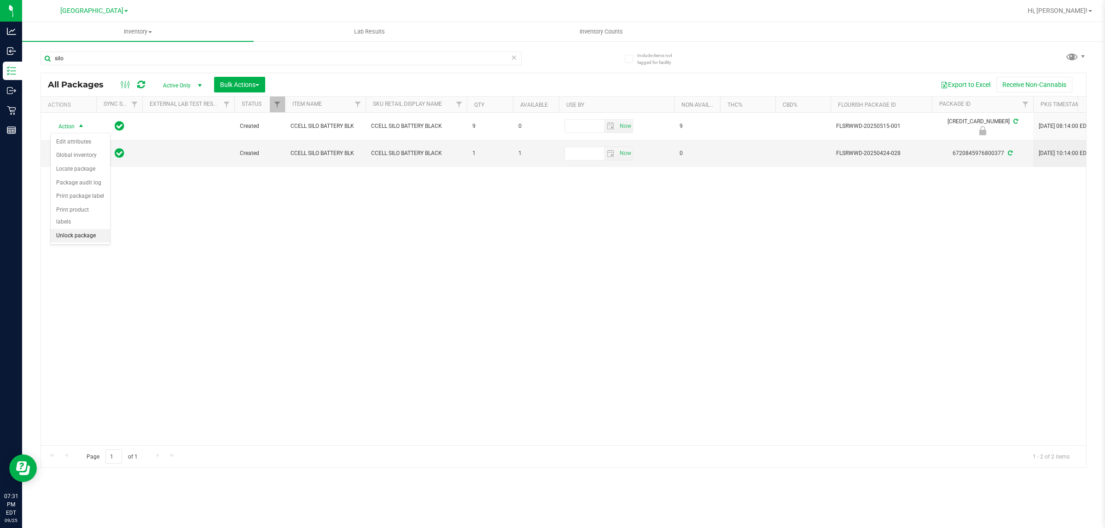
click at [71, 229] on li "Unlock package" at bounding box center [80, 236] width 59 height 14
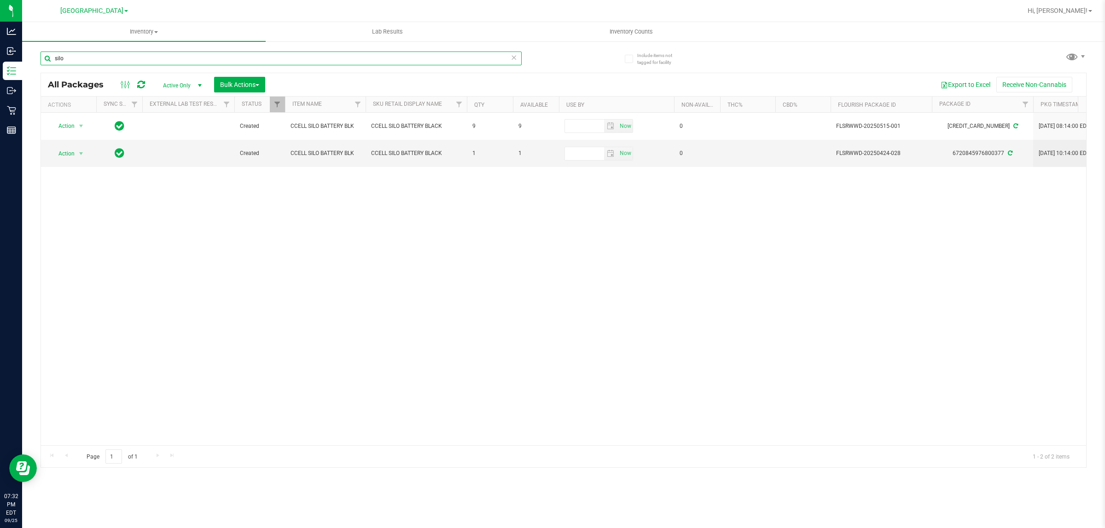
click at [86, 58] on input "silo" at bounding box center [281, 59] width 481 height 14
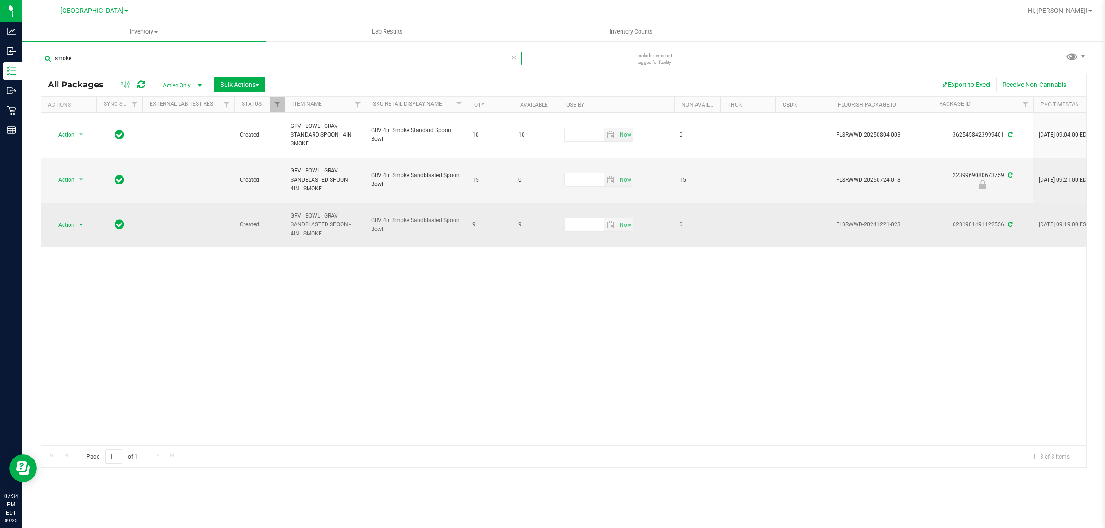
type input "smoke"
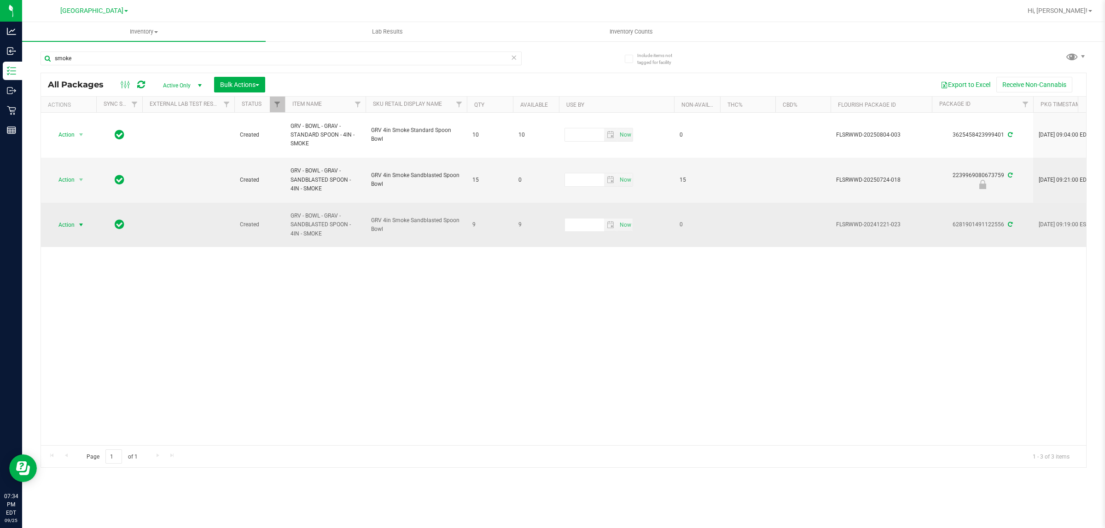
click at [72, 226] on span "Action" at bounding box center [62, 225] width 25 height 13
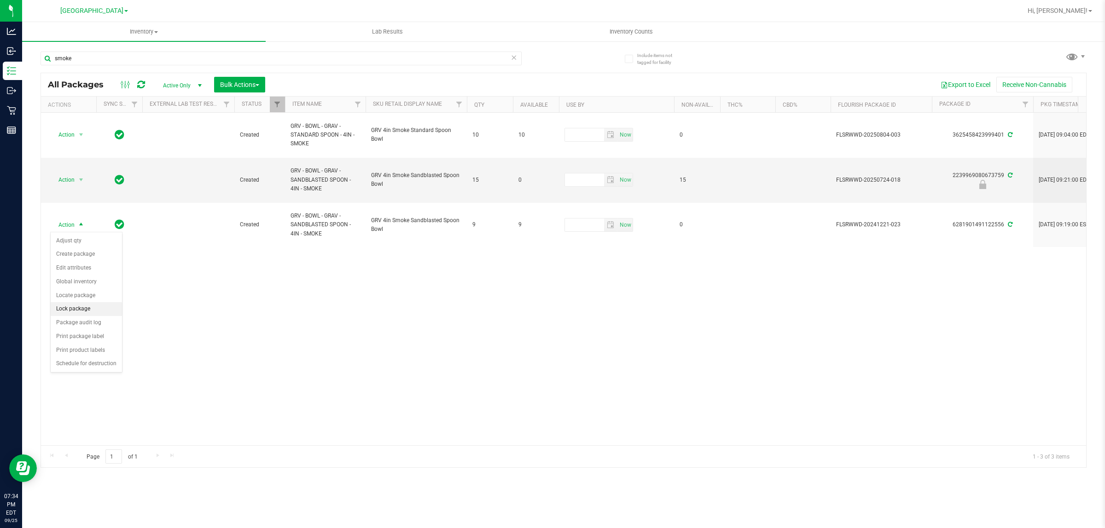
click at [90, 314] on li "Lock package" at bounding box center [86, 309] width 71 height 14
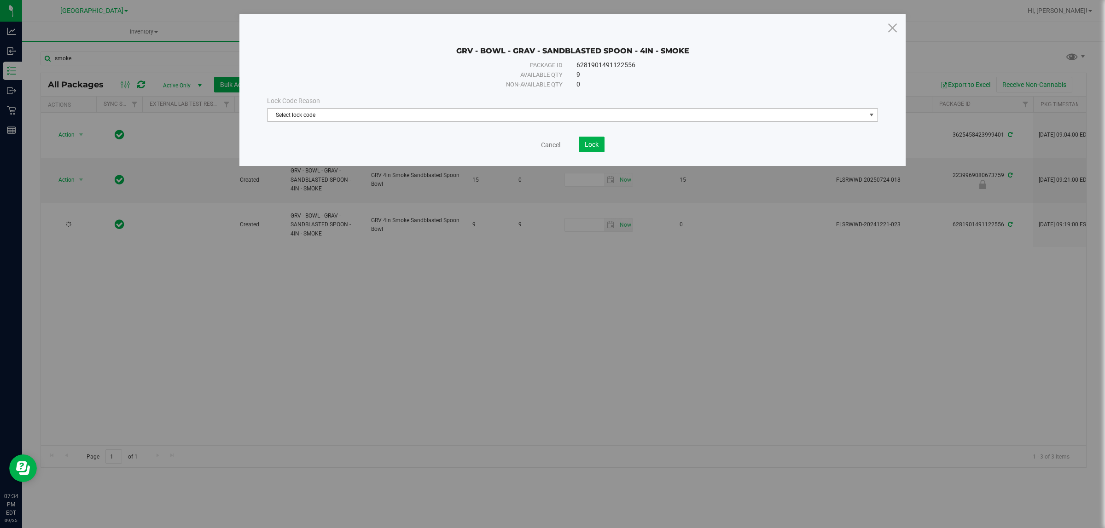
click at [389, 114] on span "Select lock code" at bounding box center [566, 115] width 598 height 13
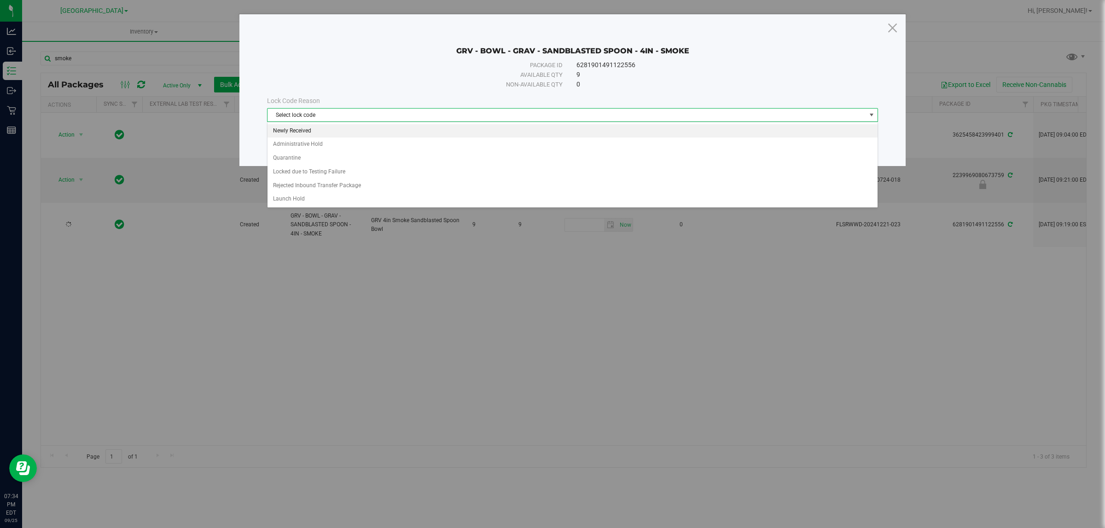
click at [321, 133] on li "Newly Received" at bounding box center [571, 131] width 609 height 14
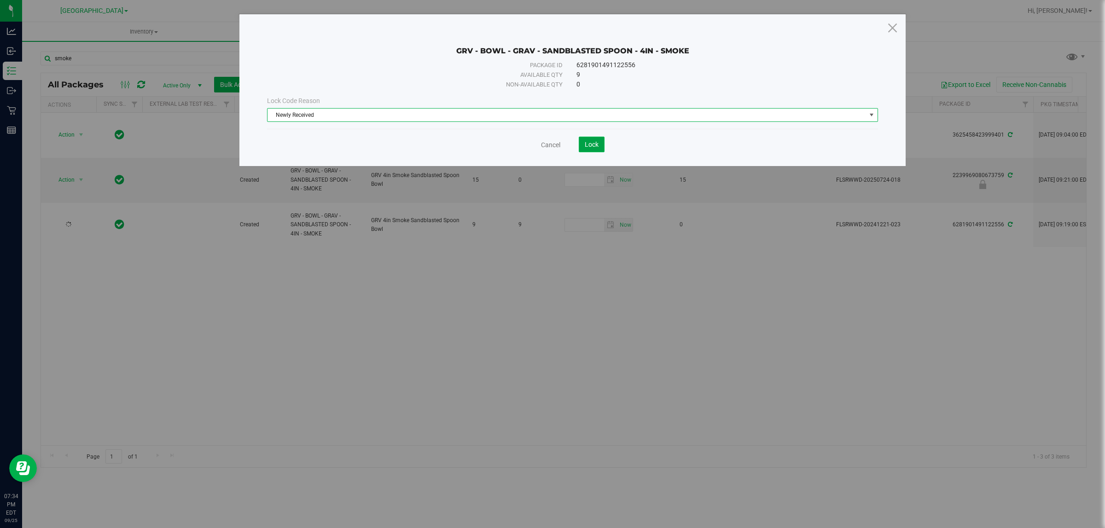
click at [551, 151] on button "Lock" at bounding box center [592, 145] width 26 height 16
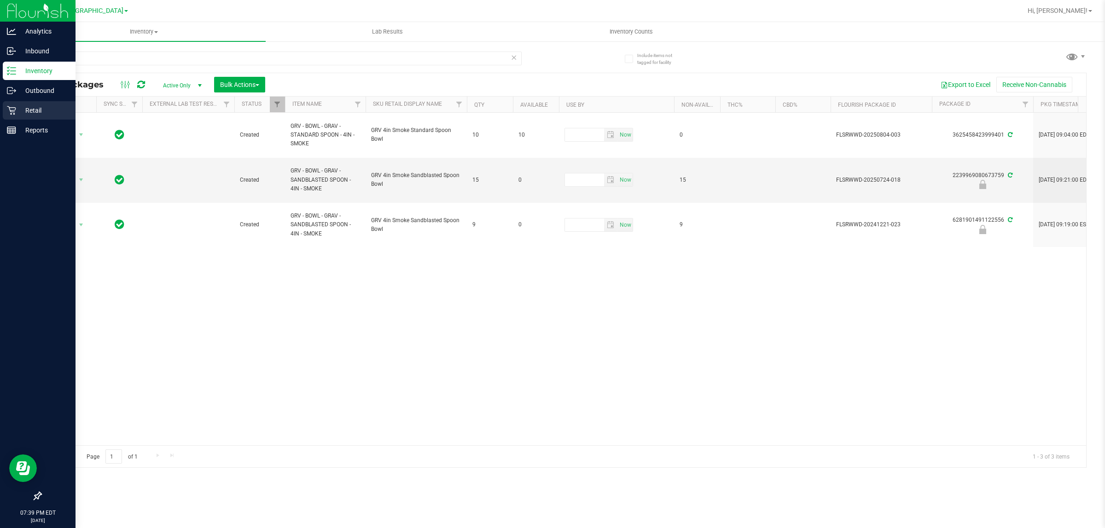
click at [11, 118] on div "Retail" at bounding box center [39, 110] width 73 height 18
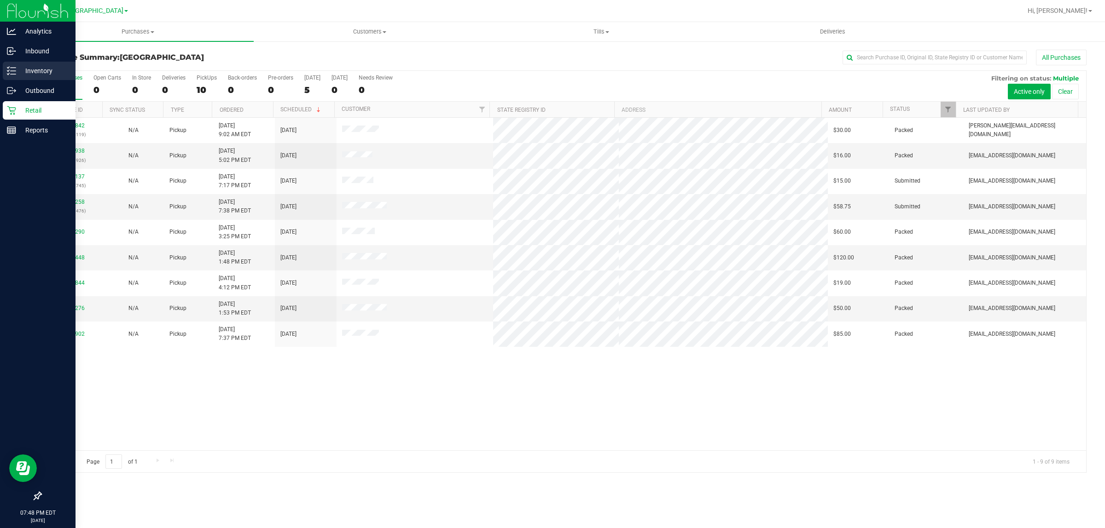
click at [21, 70] on p "Inventory" at bounding box center [43, 70] width 55 height 11
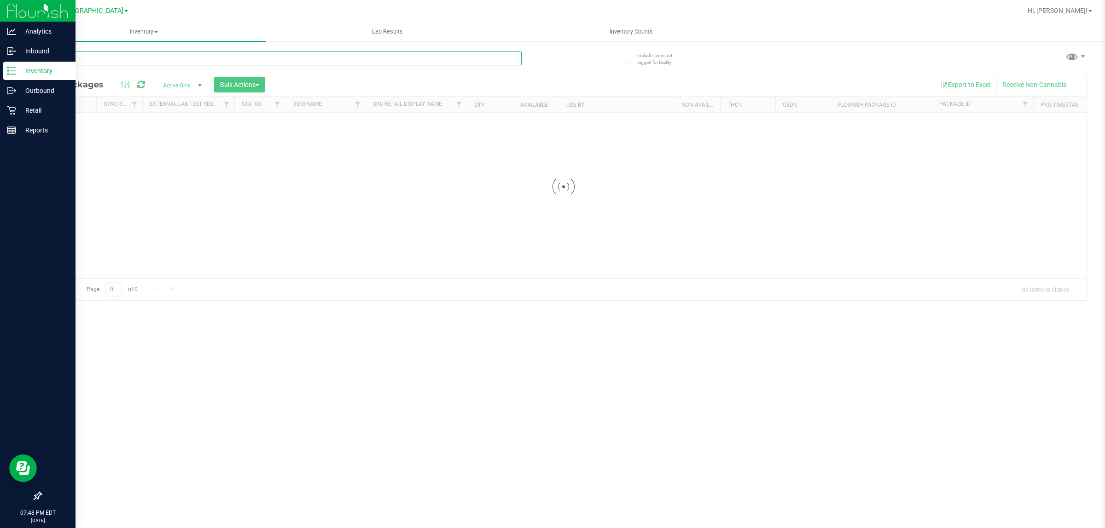
click at [64, 52] on input "text" at bounding box center [281, 59] width 481 height 14
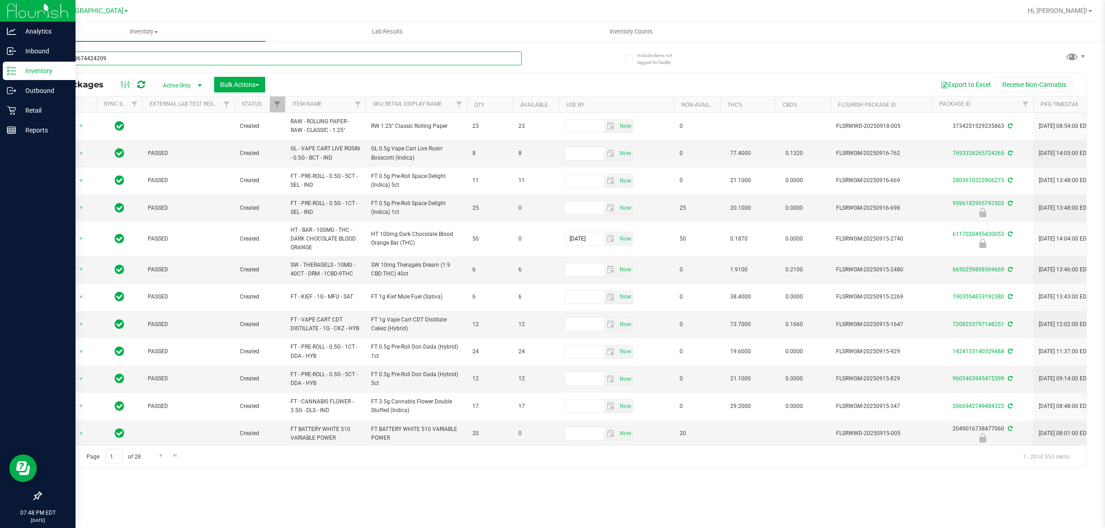
type input "1855469674424209"
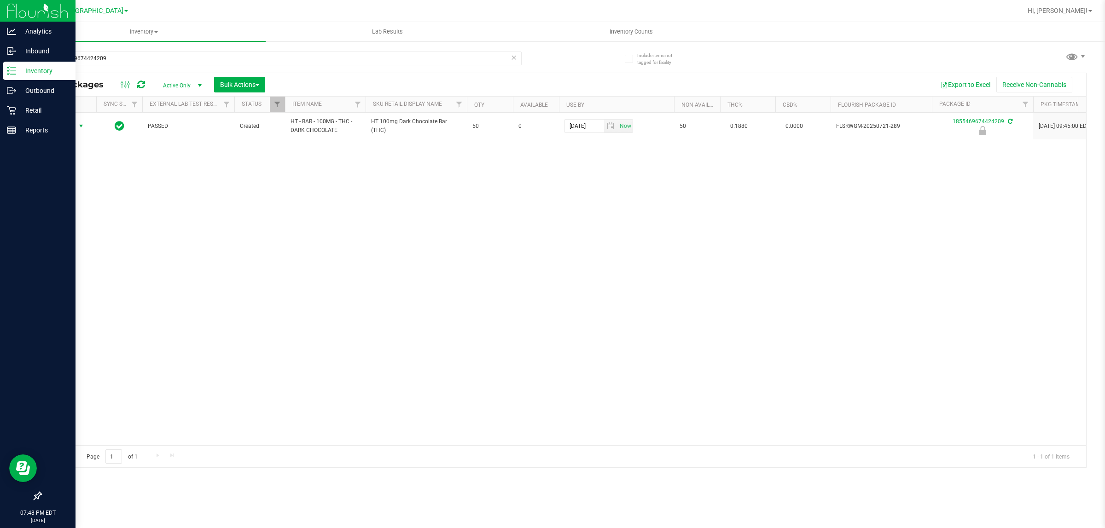
click at [65, 129] on span "Action" at bounding box center [62, 126] width 25 height 13
click at [70, 229] on li "Unlock package" at bounding box center [80, 236] width 59 height 14
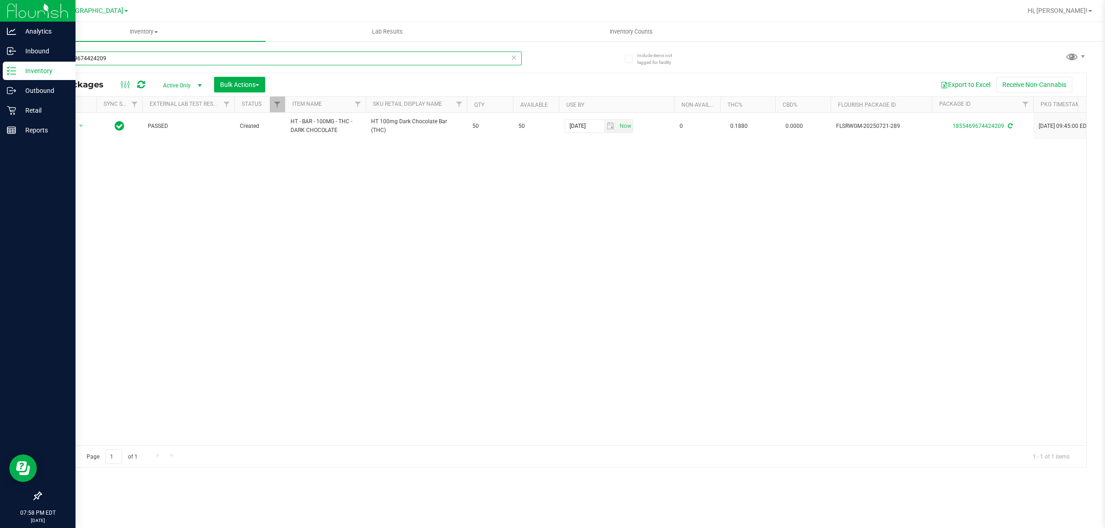
drag, startPoint x: 129, startPoint y: 53, endPoint x: 0, endPoint y: 7, distance: 137.5
click at [0, 7] on div "Analytics Inbound Inventory Outbound Retail Reports 07:58 PM EDT [DATE] 09/[GEO…" at bounding box center [552, 264] width 1105 height 528
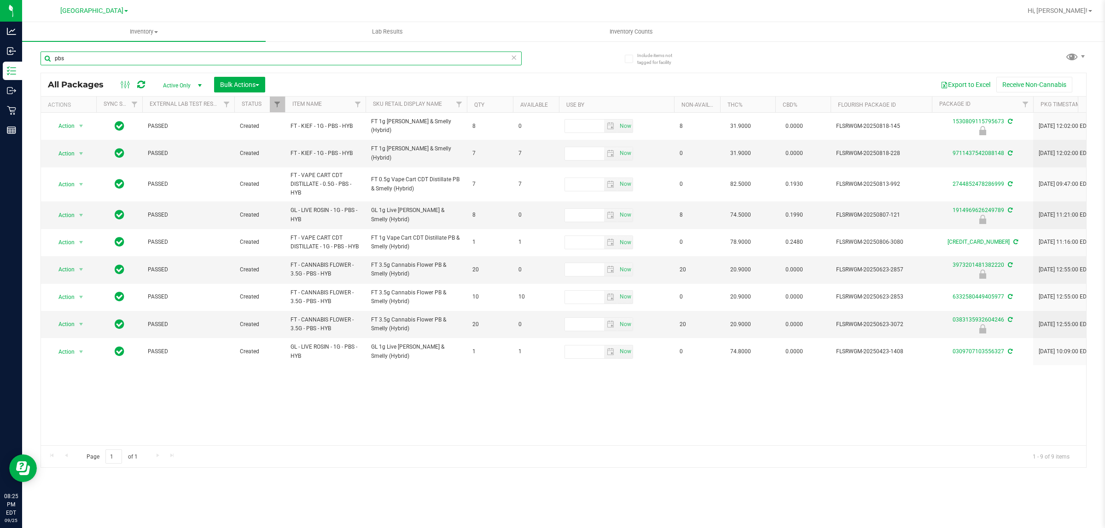
type input "pbs"
